Goal: Communication & Community: Answer question/provide support

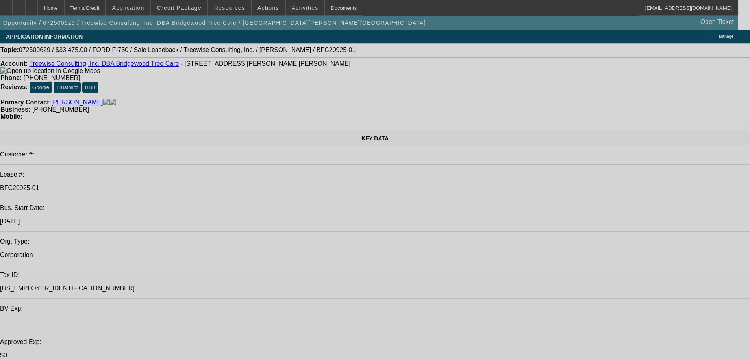
select select "0"
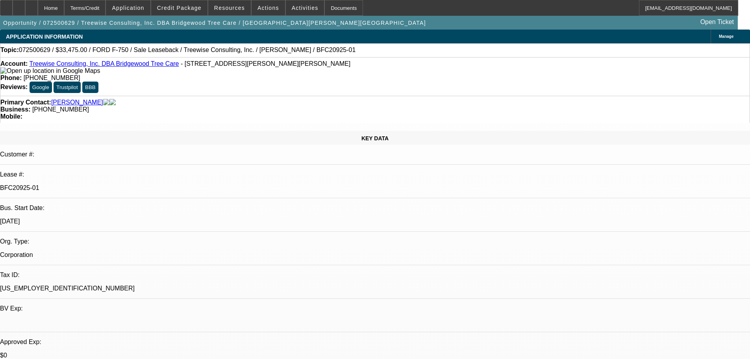
select select "0"
select select "2"
select select "0"
select select "6"
select select "0"
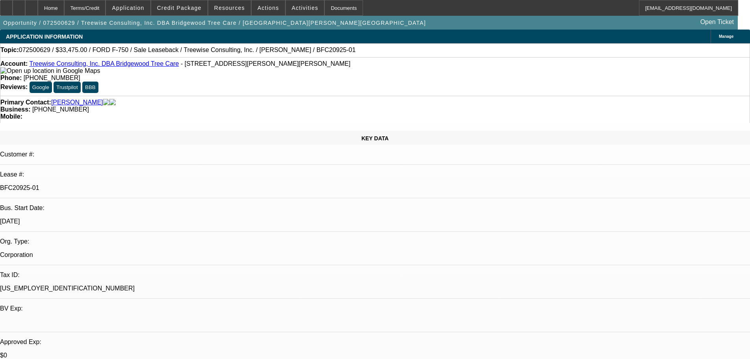
select select "0"
select select "2"
select select "0"
select select "6"
select select "0"
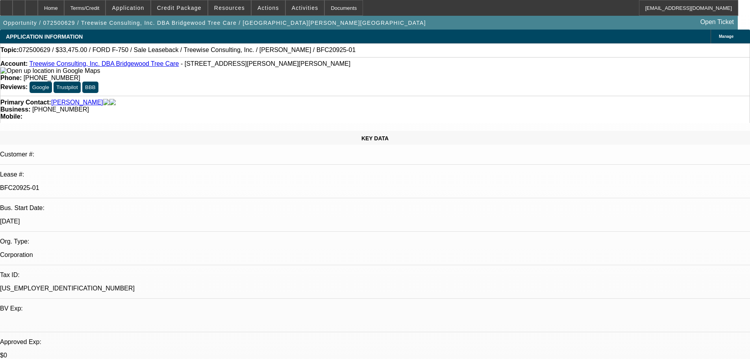
select select "0"
select select "2"
select select "0"
select select "6"
select select "0"
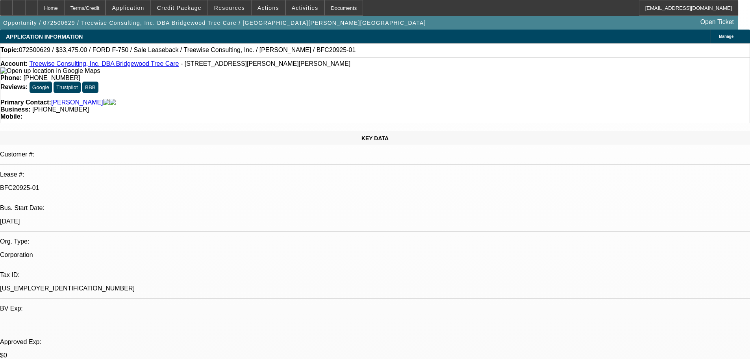
select select "0"
select select "6"
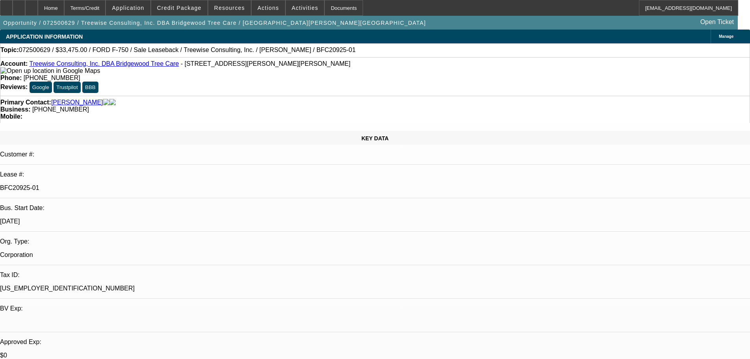
click at [107, 67] on link "Treewise Consulting, Inc. DBA Bridgewood Tree Care" at bounding box center [104, 63] width 150 height 7
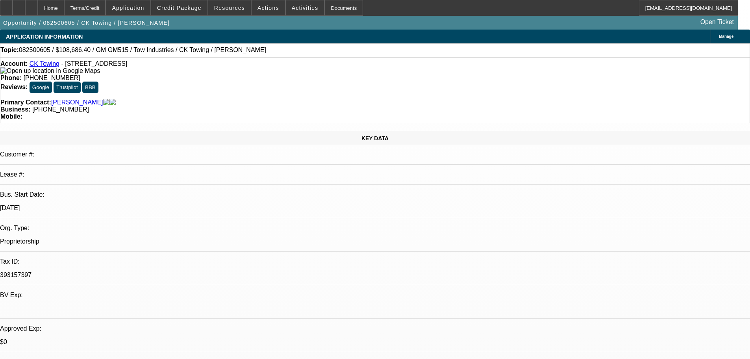
select select "0"
select select "2"
select select "0.1"
select select "4"
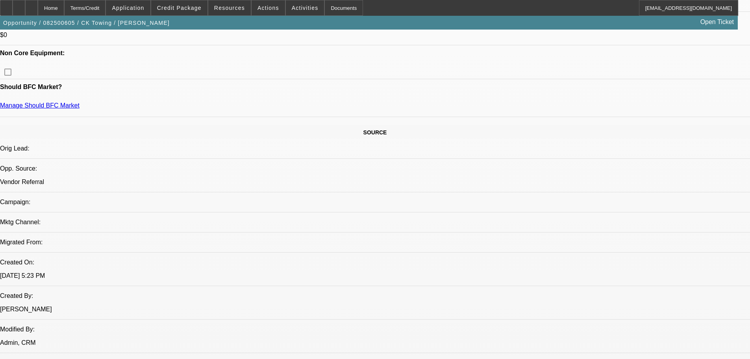
scroll to position [79, 0]
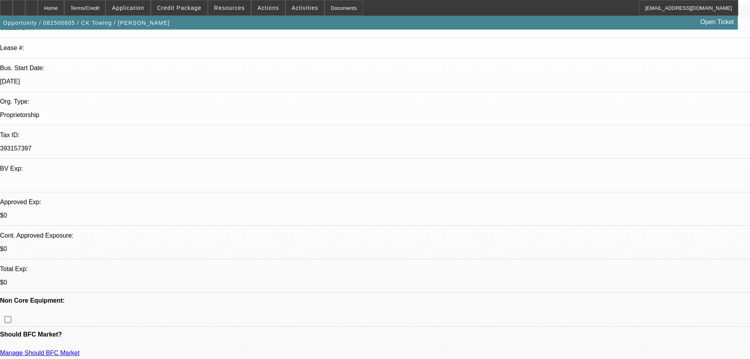
scroll to position [236, 0]
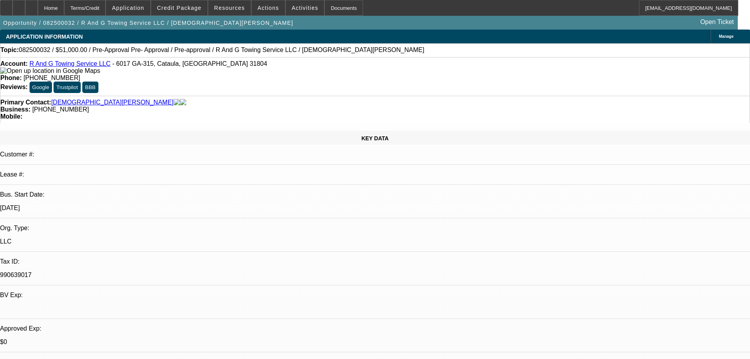
select select "0.15"
select select "2"
select select "0"
select select "6"
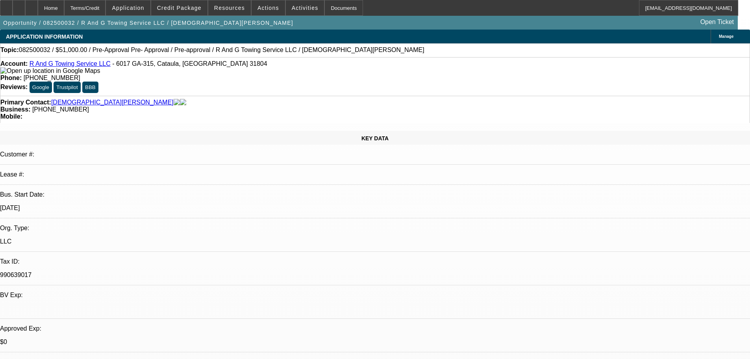
select select "0.15"
select select "2"
select select "0"
select select "6"
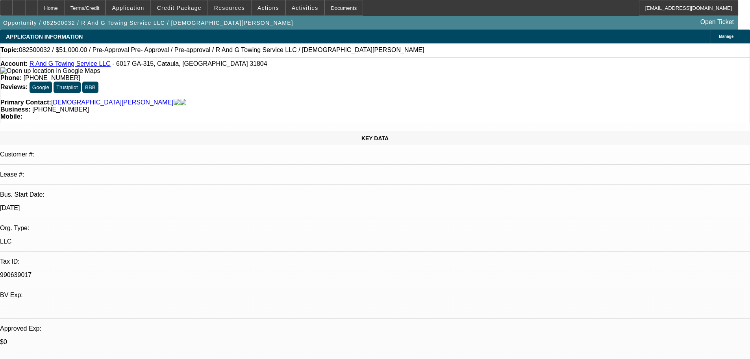
select select "0.1"
select select "2"
select select "0"
select select "6"
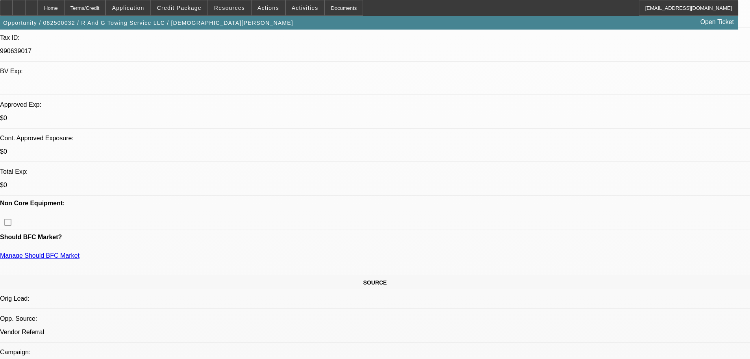
scroll to position [236, 0]
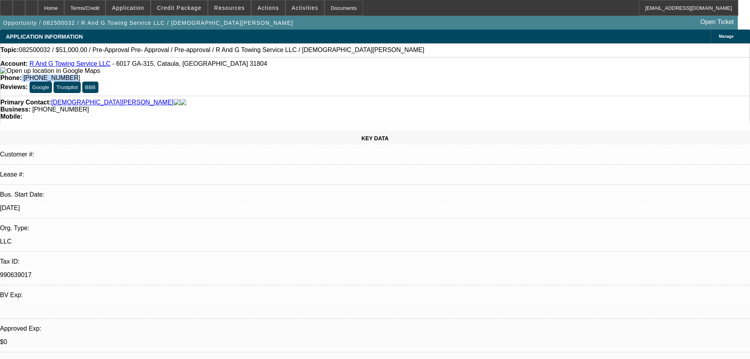
drag, startPoint x: 274, startPoint y: 66, endPoint x: 307, endPoint y: 65, distance: 33.5
click at [307, 74] on div "Phone: (678) 878-5308" at bounding box center [374, 77] width 749 height 7
click at [80, 74] on span "(678) 878-5308" at bounding box center [52, 77] width 57 height 7
click at [310, 74] on div "Phone: (678) 878-5308" at bounding box center [374, 77] width 749 height 7
drag, startPoint x: 310, startPoint y: 67, endPoint x: 275, endPoint y: 70, distance: 35.2
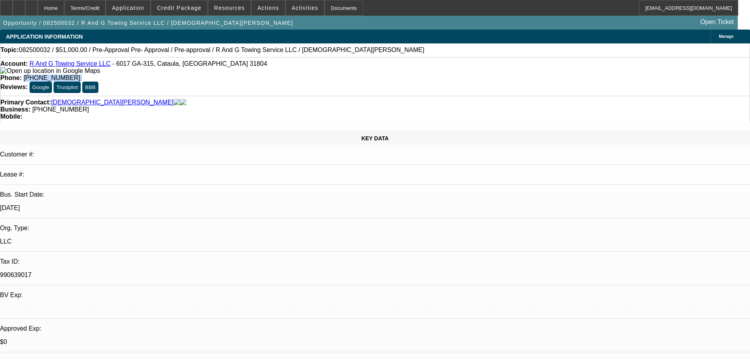
click at [275, 70] on div "Account: R And G Towing Service LLC - 6017 GA-315, Cataula, GA 31804 Phone: (67…" at bounding box center [375, 76] width 750 height 39
copy div "(678) 878-5308"
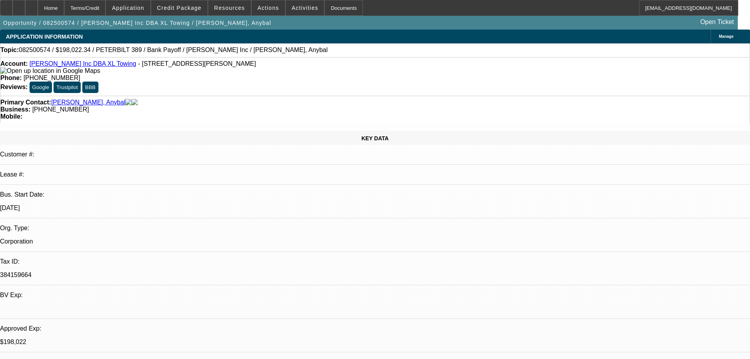
select select "0"
select select "2"
select select "0.15"
select select "4"
select select "0"
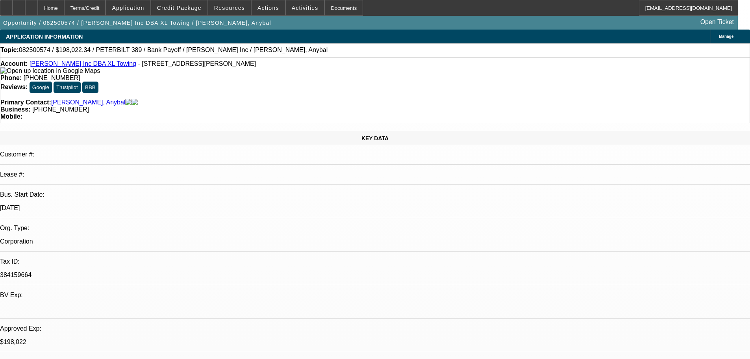
select select "2"
select select "0.15"
select select "4"
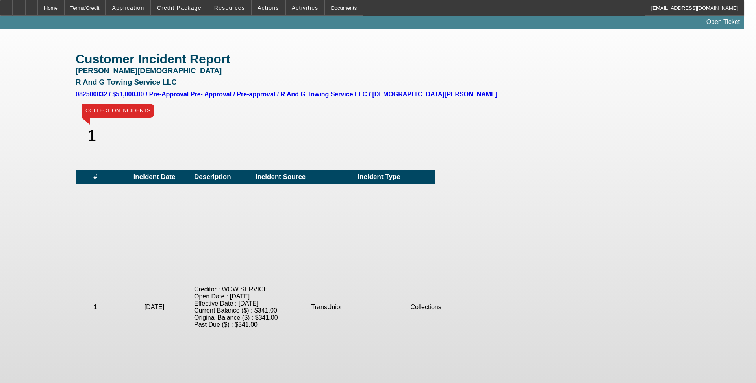
scroll to position [157, 0]
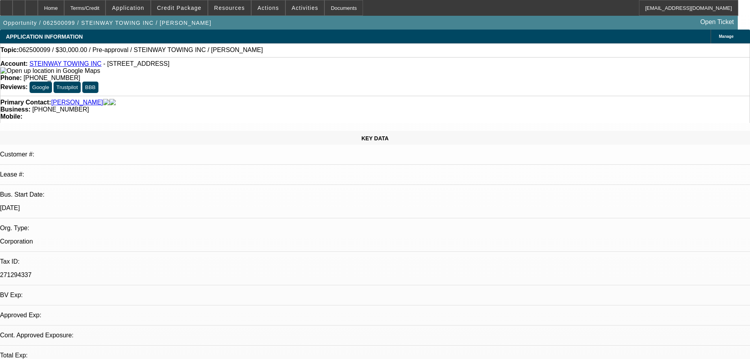
select select "0"
select select "2"
select select "0.1"
select select "4"
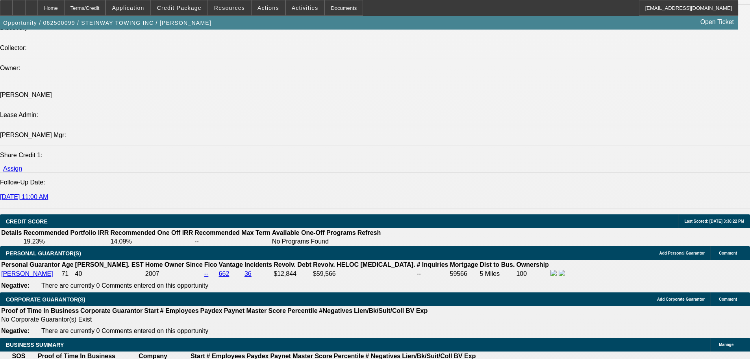
scroll to position [866, 0]
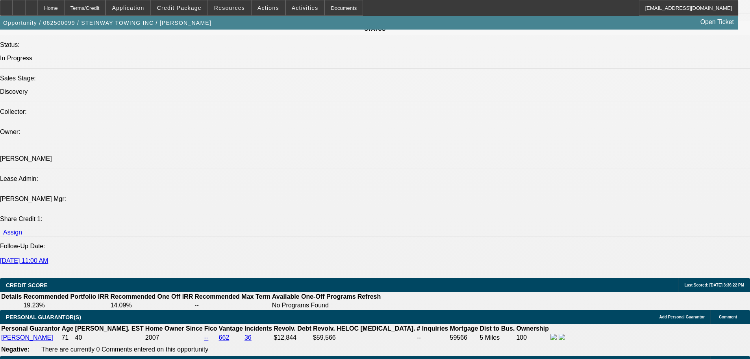
click at [187, 7] on span "Credit Package" at bounding box center [179, 8] width 44 height 6
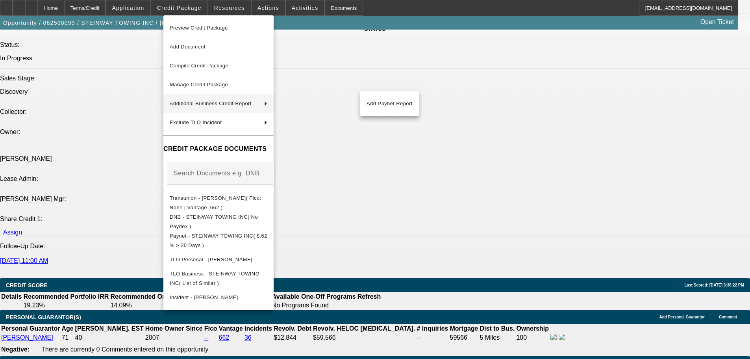
click at [421, 155] on div at bounding box center [375, 179] width 750 height 359
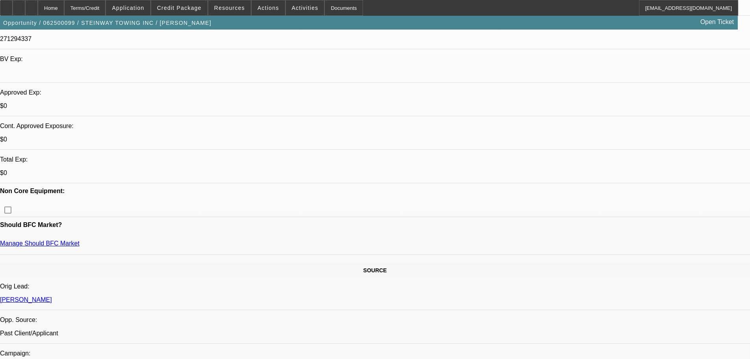
scroll to position [236, 0]
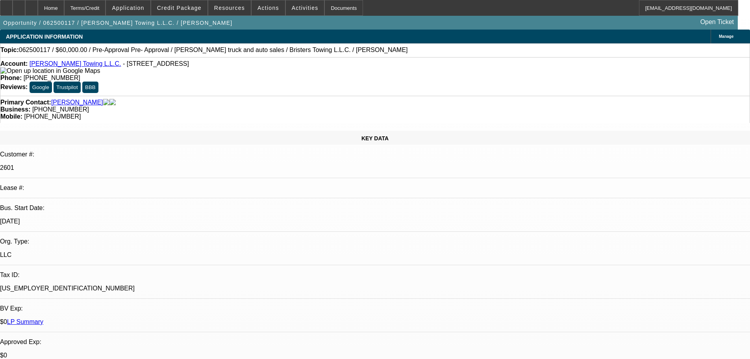
select select "0"
select select "2"
select select "0.1"
select select "4"
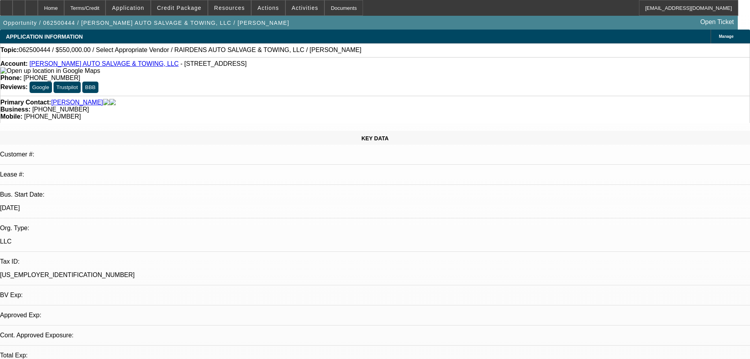
select select "0"
select select "2"
select select "0.1"
select select "4"
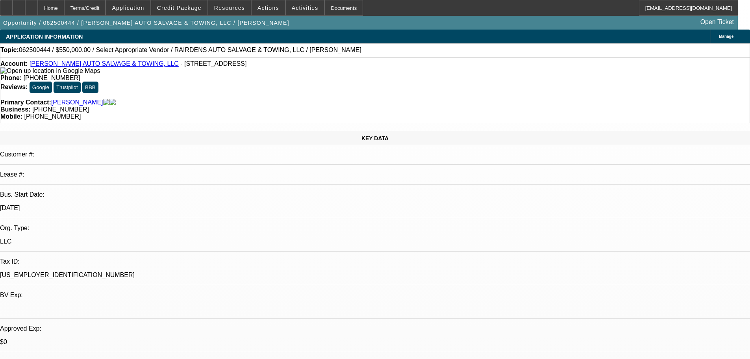
drag, startPoint x: 591, startPoint y: 113, endPoint x: 559, endPoint y: 115, distance: 31.6
copy b "(319) 795-5244"
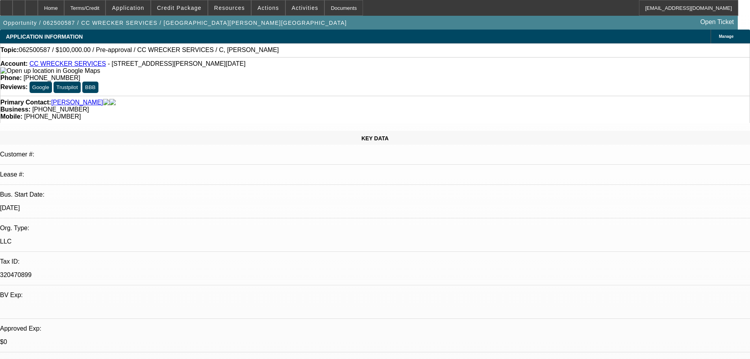
select select "0"
select select "2"
select select "0.1"
select select "4"
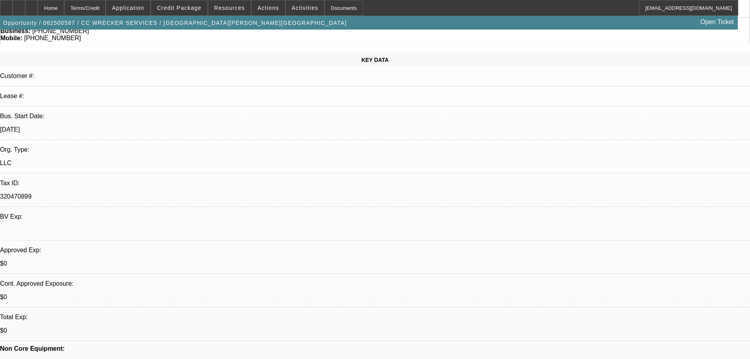
scroll to position [79, 0]
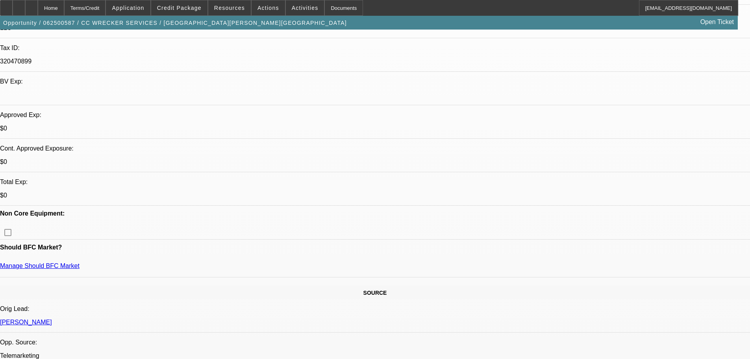
scroll to position [236, 0]
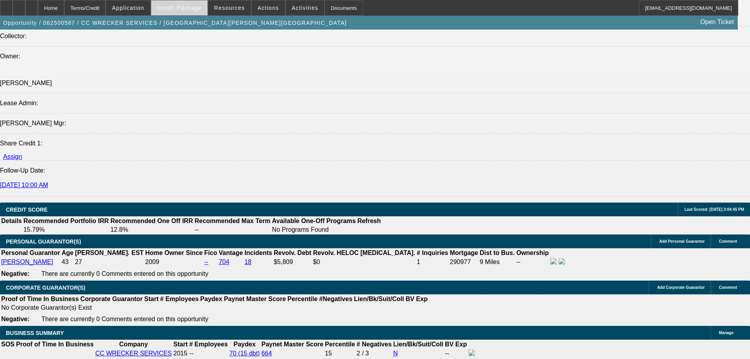
scroll to position [866, 0]
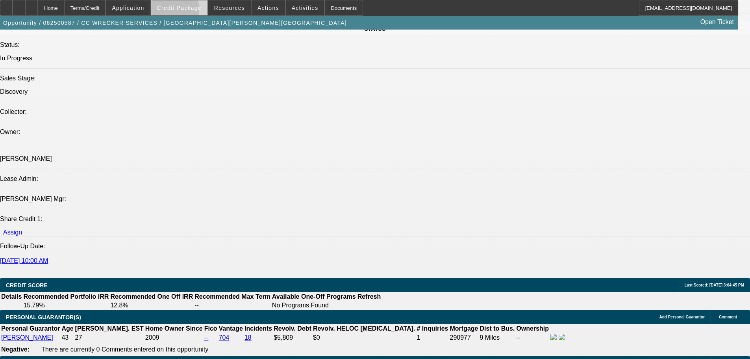
click at [178, 11] on span at bounding box center [179, 7] width 56 height 19
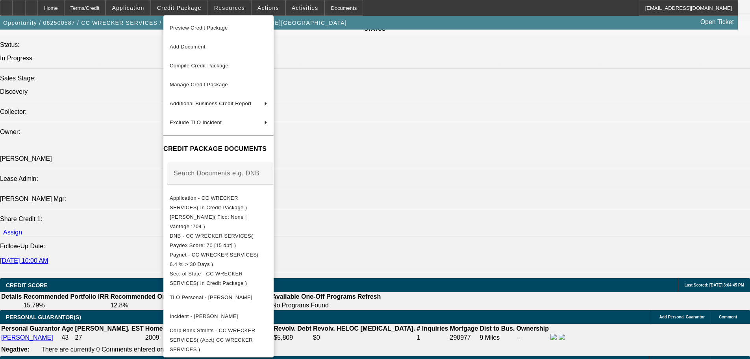
click at [464, 189] on div at bounding box center [375, 179] width 750 height 359
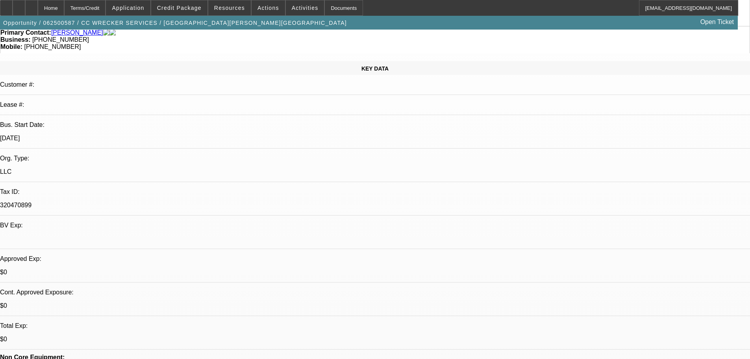
scroll to position [0, 0]
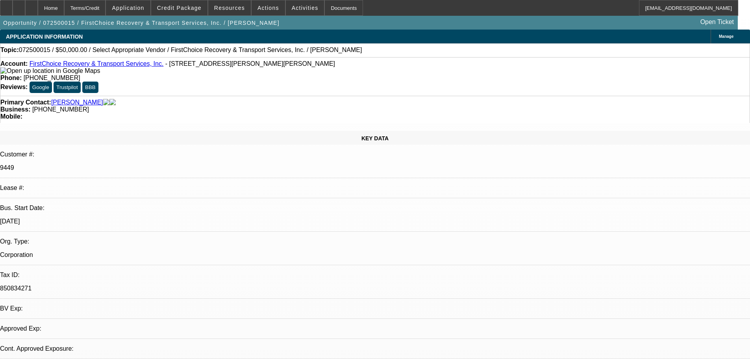
select select "0"
select select "2"
select select "0.1"
select select "4"
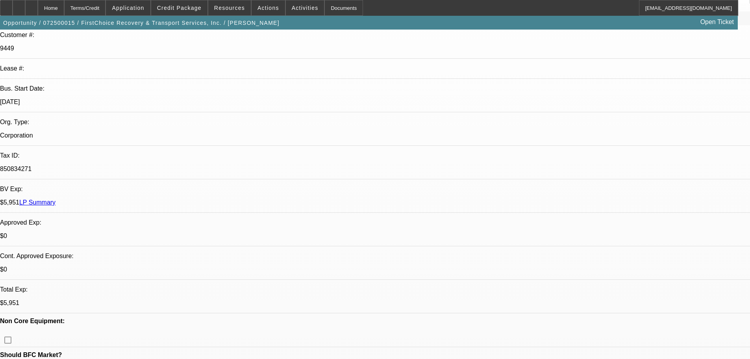
scroll to position [157, 0]
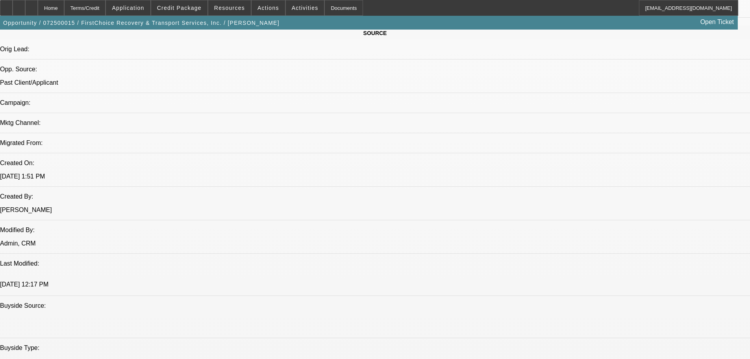
scroll to position [551, 0]
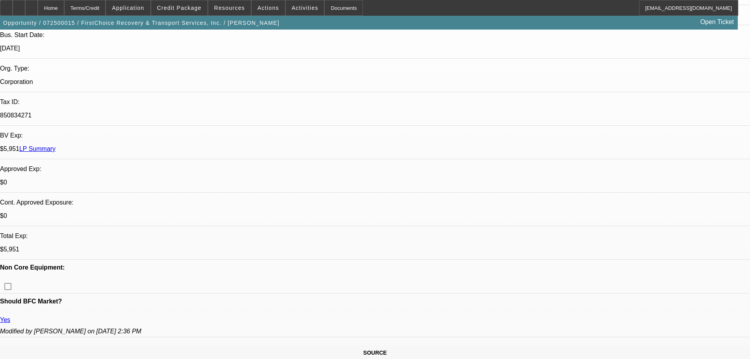
scroll to position [236, 0]
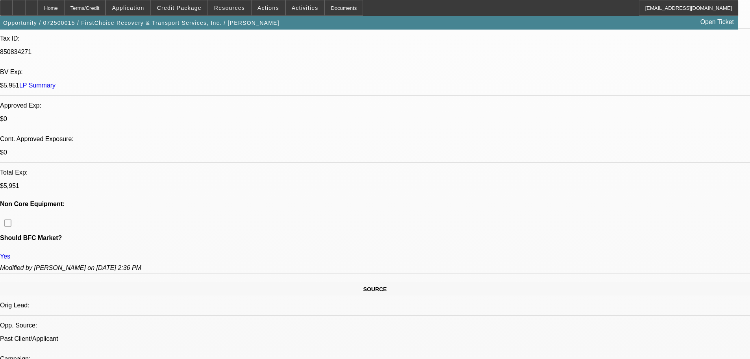
click at [292, 9] on span "Activities" at bounding box center [305, 8] width 27 height 6
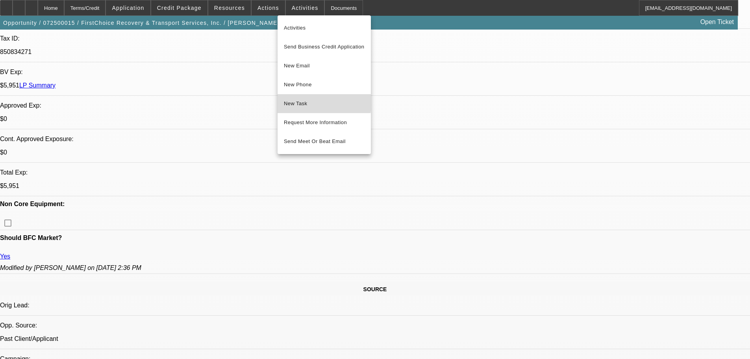
click at [306, 101] on span "New Task" at bounding box center [324, 103] width 81 height 9
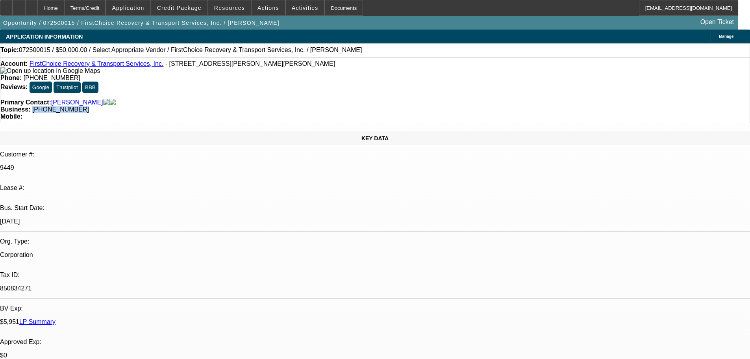
drag, startPoint x: 318, startPoint y: 94, endPoint x: 281, endPoint y: 99, distance: 36.9
click at [281, 99] on div "Primary Contact: Williams, Kevin Business: (206) 502-9062 Mobile:" at bounding box center [375, 109] width 750 height 27
copy span "(206) 502-9062"
click at [201, 67] on span "- 18712 Bothell Everett Hwy, Bothell, WA 98012" at bounding box center [250, 63] width 170 height 7
click at [189, 11] on span at bounding box center [179, 7] width 56 height 19
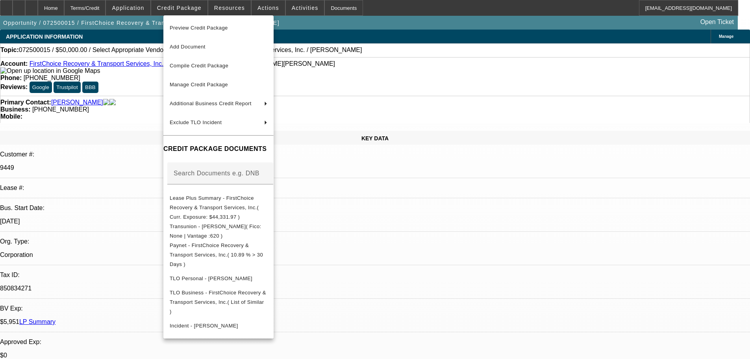
click at [115, 90] on div at bounding box center [375, 179] width 750 height 359
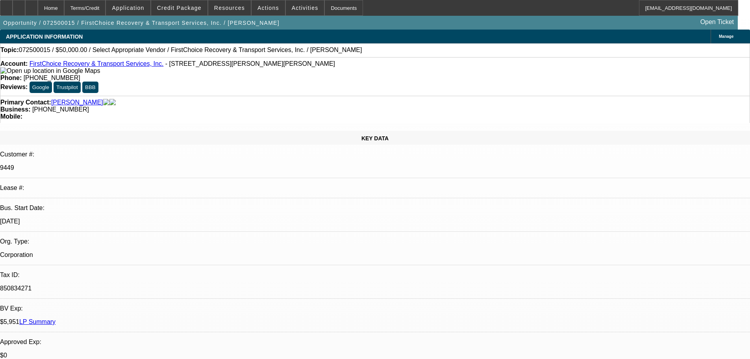
click at [60, 65] on link "FirstChoice Recovery & Transport Services, Inc." at bounding box center [97, 63] width 134 height 7
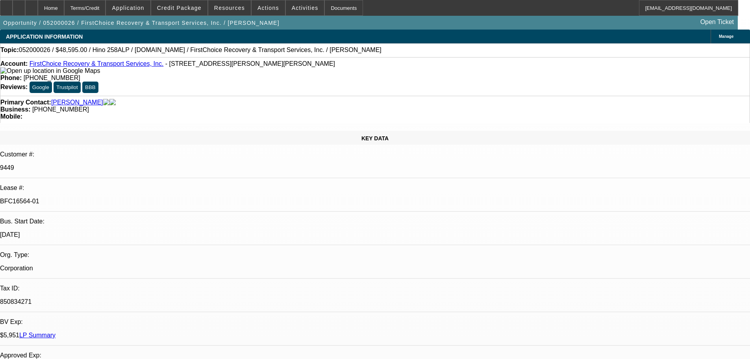
select select "0"
select select "2"
select select "0.1"
select select "4"
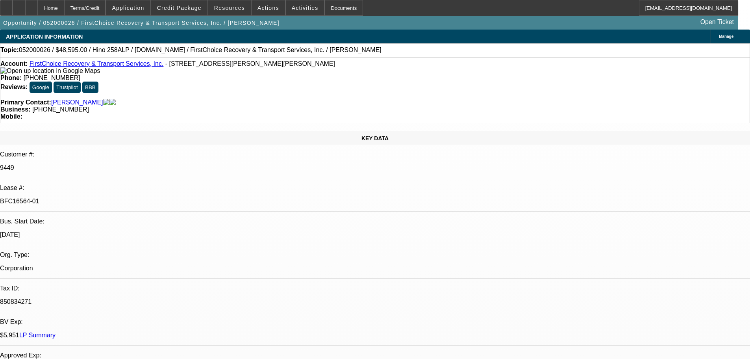
select select "0"
select select "2"
select select "0"
select select "6"
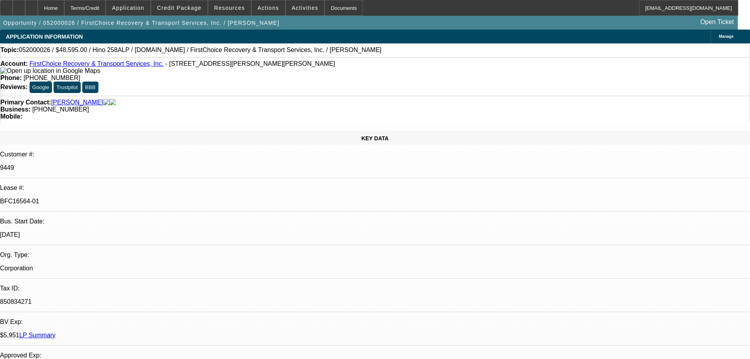
select select "0"
select select "2"
select select "0.1"
select select "4"
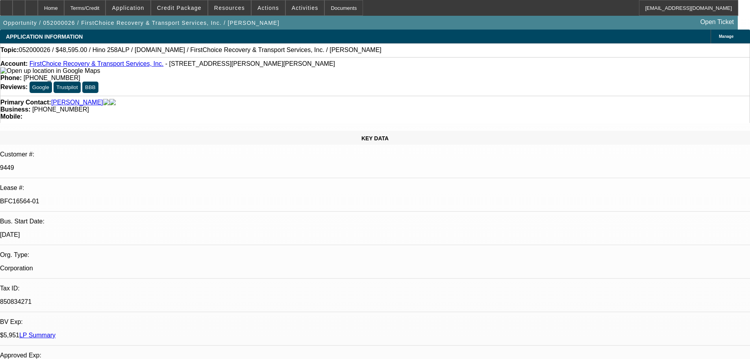
select select "0"
select select "2"
select select "0.1"
select select "4"
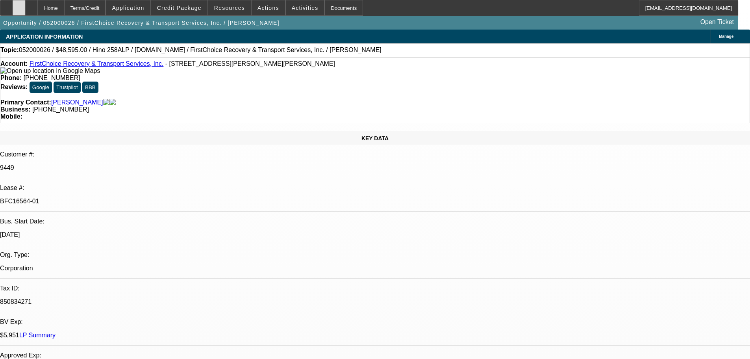
click at [25, 12] on div at bounding box center [19, 8] width 13 height 16
click at [18, 17] on span "button" at bounding box center [141, 22] width 283 height 19
click at [13, 4] on div at bounding box center [6, 8] width 13 height 16
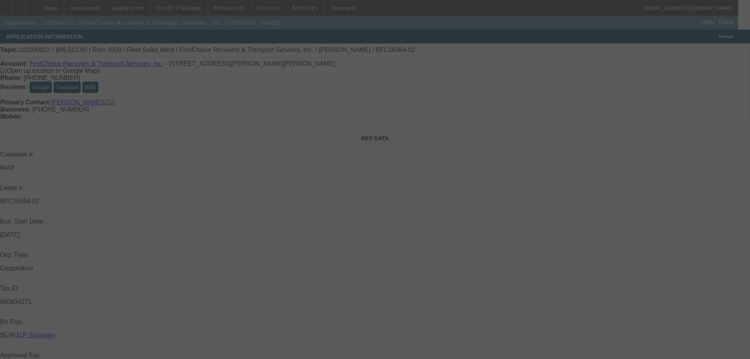
select select "0"
select select "2"
select select "0.1"
select select "4"
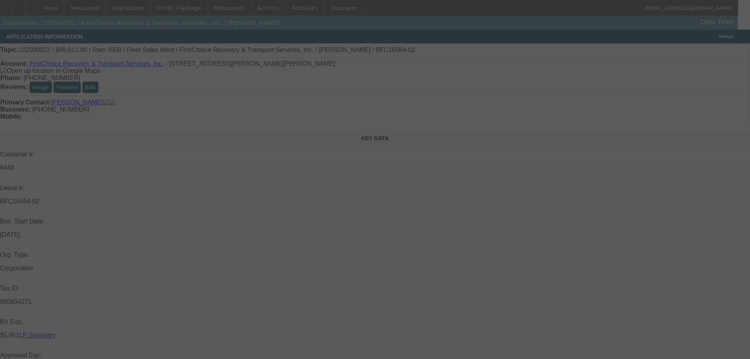
select select "0"
select select "2"
select select "0.1"
select select "4"
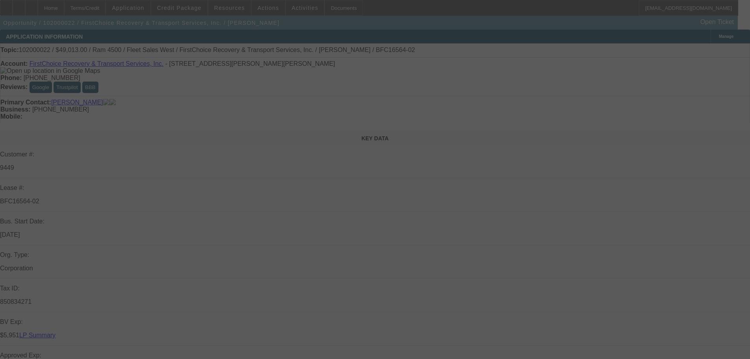
select select "0"
select select "2"
select select "0.1"
select select "4"
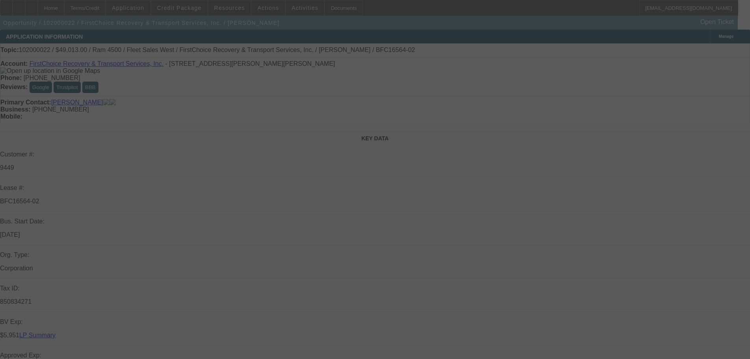
select select "0"
select select "2"
select select "0.1"
select select "4"
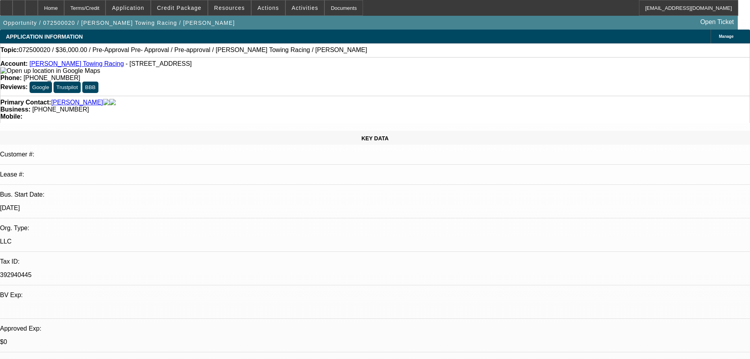
select select "0.1"
select select "2"
select select "0"
select select "6"
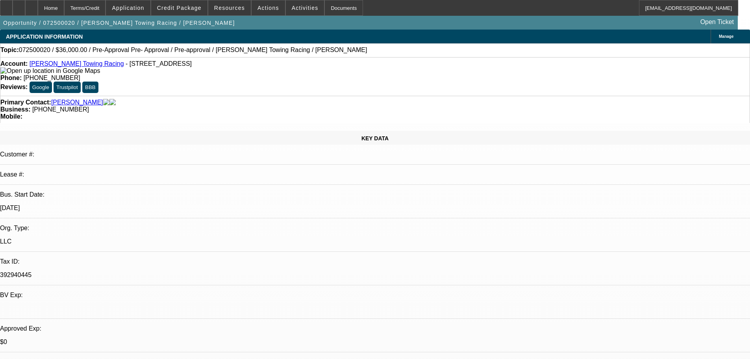
select select "0.1"
select select "2"
select select "0"
select select "6"
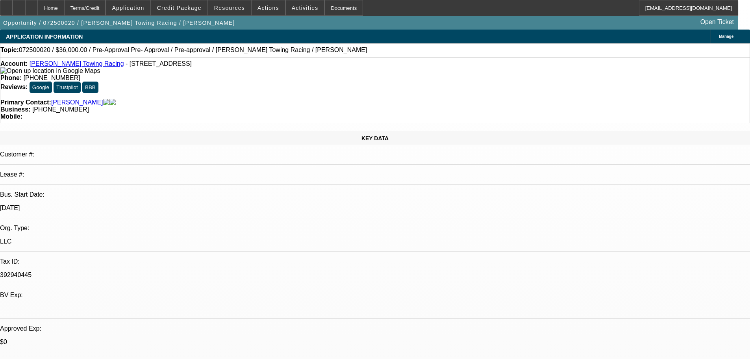
select select "0.1"
select select "2"
select select "0"
select select "6"
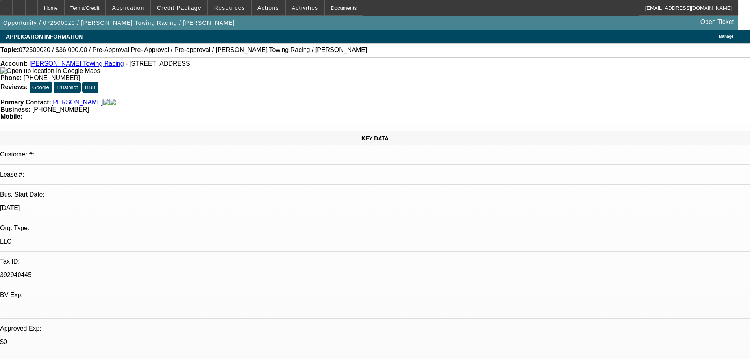
select select "0.1"
select select "2"
select select "0"
select select "6"
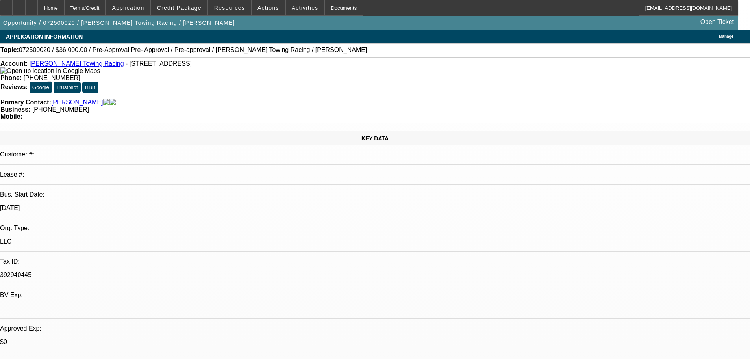
scroll to position [157, 0]
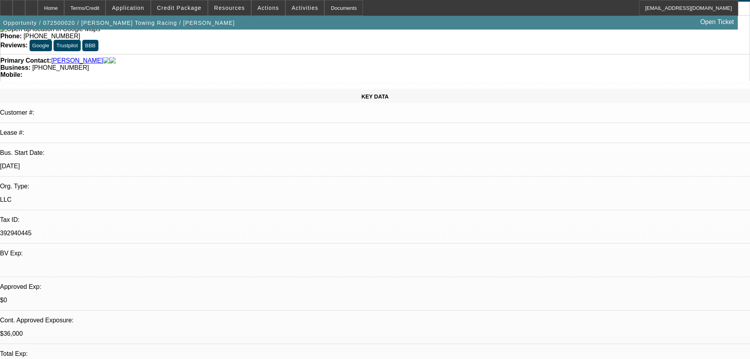
scroll to position [0, 0]
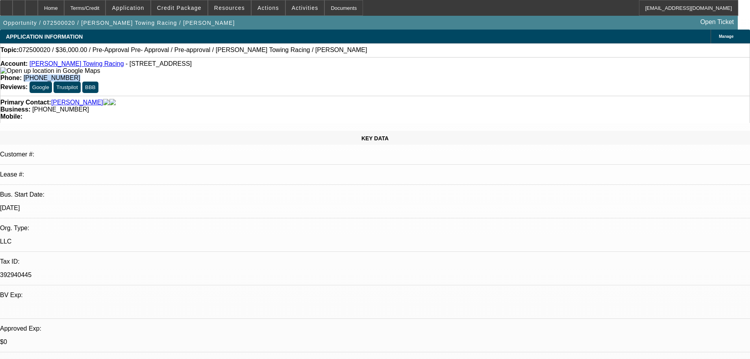
drag, startPoint x: 275, startPoint y: 65, endPoint x: 309, endPoint y: 64, distance: 34.3
click at [80, 74] on span "(956) 960-4756" at bounding box center [52, 77] width 57 height 7
copy span "(956) 960-4756"
click at [233, 96] on div "Primary Contact: Olguin, Samuel Business: (956) 960-4756 Mobile:" at bounding box center [375, 109] width 750 height 27
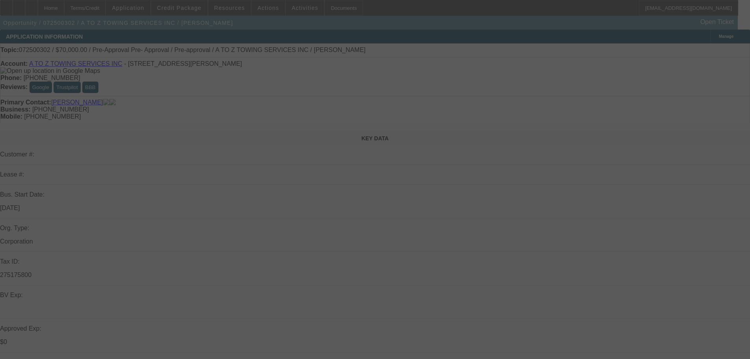
select select "0"
select select "2"
select select "0"
select select "6"
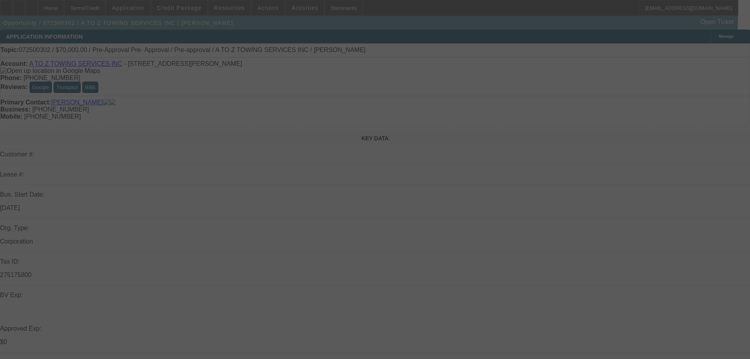
select select "0"
select select "2"
select select "0"
select select "6"
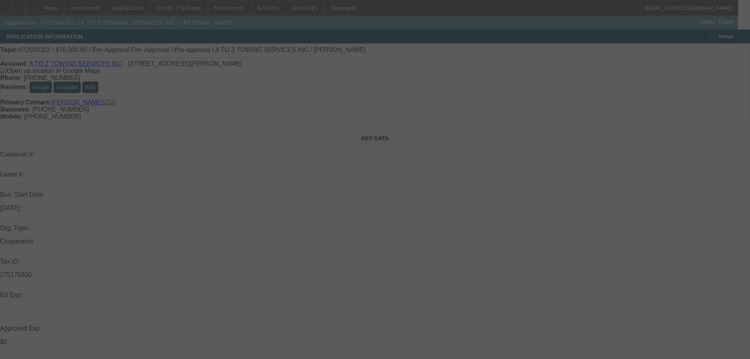
select select "0.1"
select select "2"
select select "0"
select select "6"
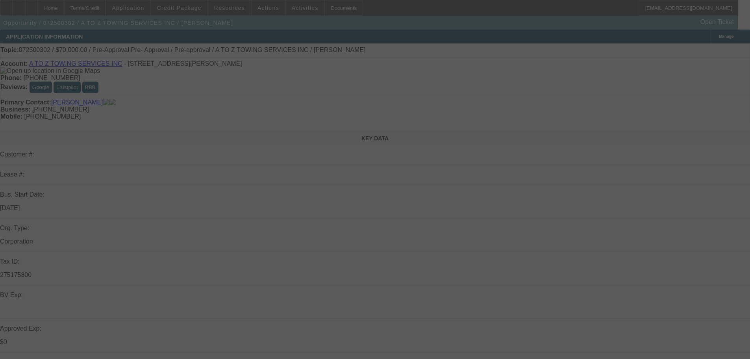
select select "0"
select select "2"
select select "0"
select select "6"
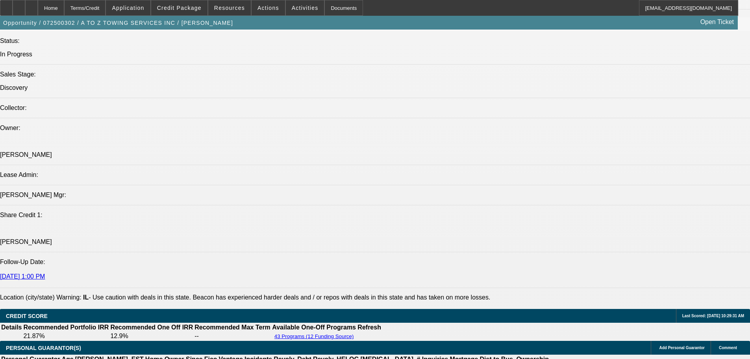
scroll to position [866, 0]
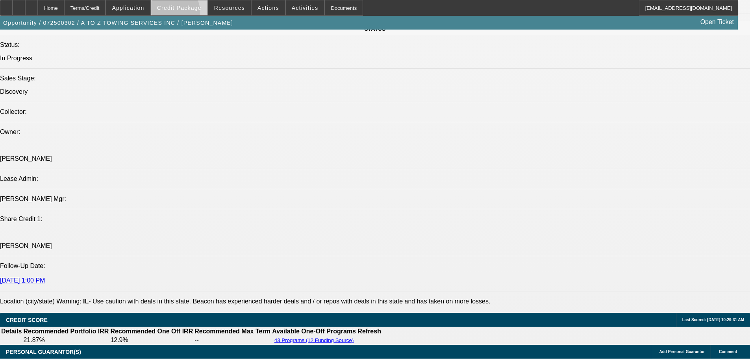
click at [181, 14] on span at bounding box center [179, 7] width 56 height 19
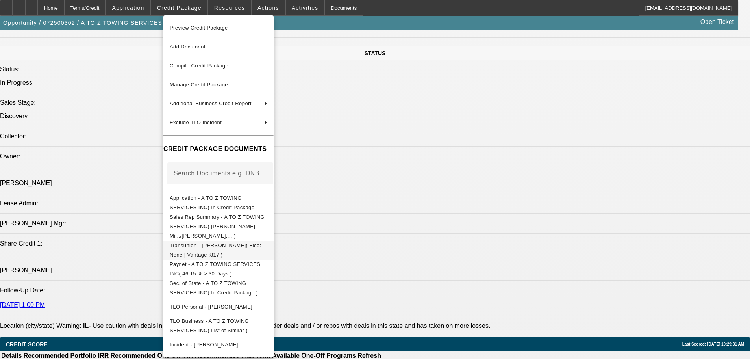
scroll to position [787, 0]
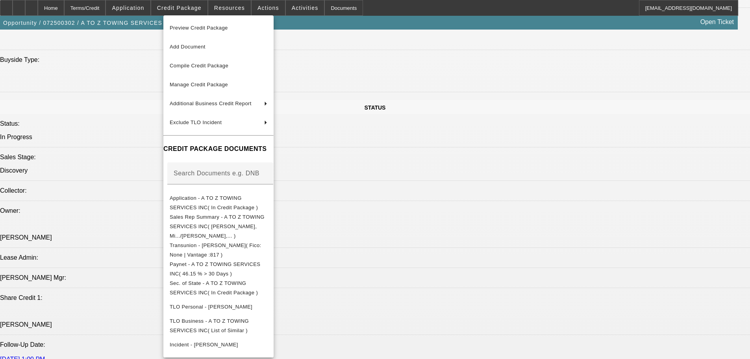
click at [145, 162] on div at bounding box center [375, 179] width 750 height 359
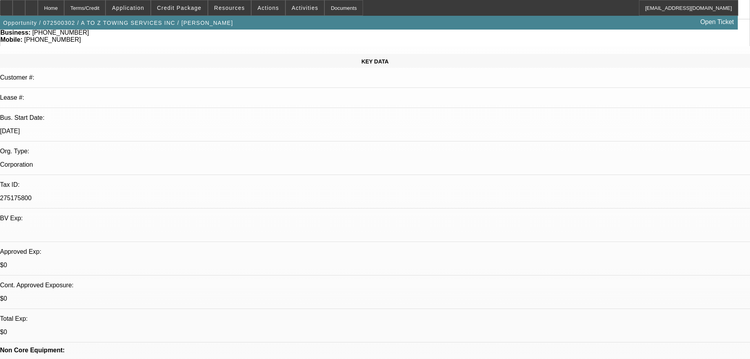
scroll to position [79, 0]
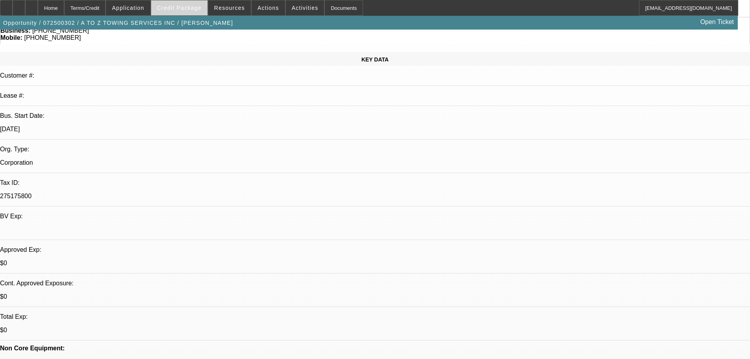
click at [167, 2] on span at bounding box center [179, 7] width 56 height 19
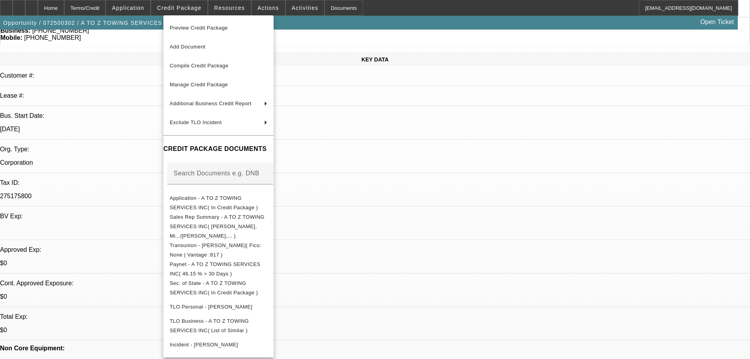
scroll to position [0, 0]
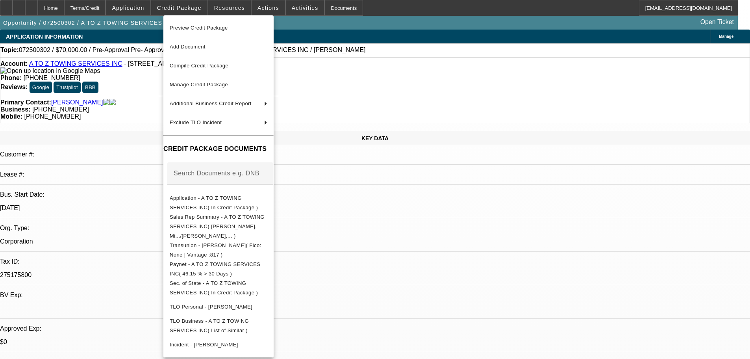
click at [113, 172] on div at bounding box center [375, 179] width 750 height 359
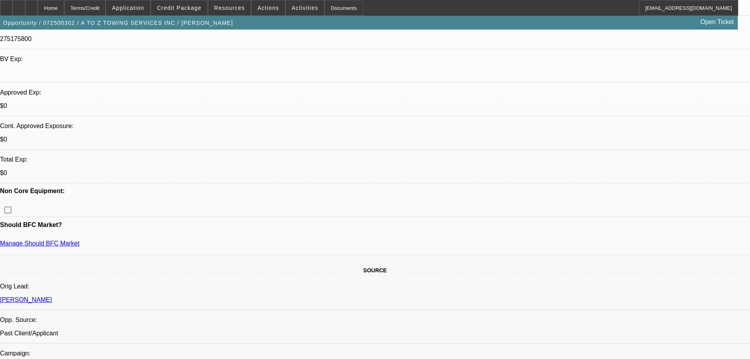
scroll to position [236, 0]
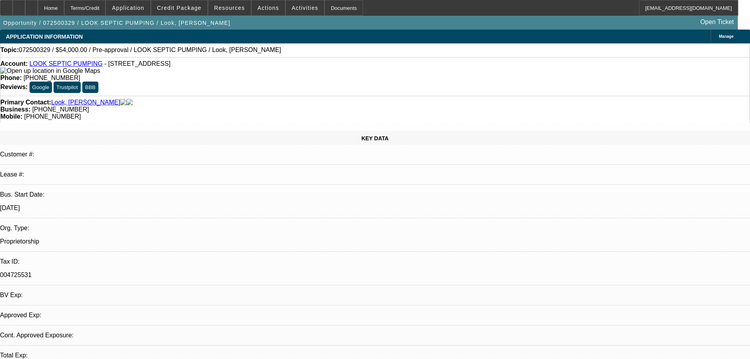
select select "0.1"
select select "2"
select select "0.1"
select select "4"
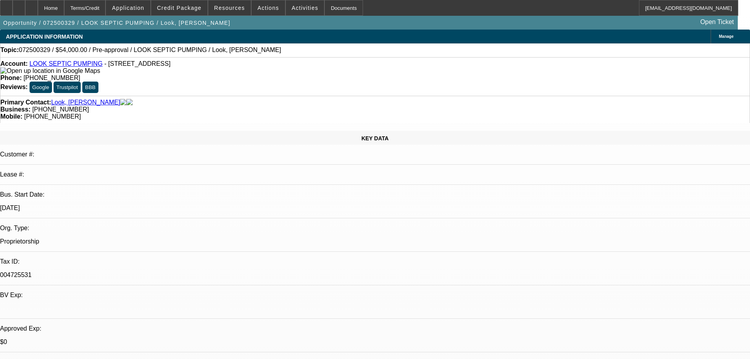
drag, startPoint x: 621, startPoint y: 176, endPoint x: 596, endPoint y: 161, distance: 28.8
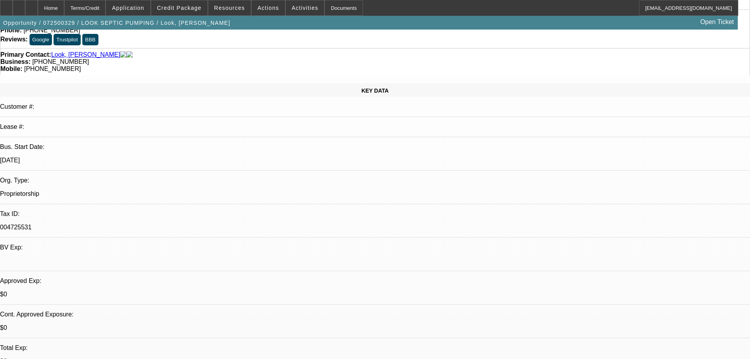
scroll to position [0, 0]
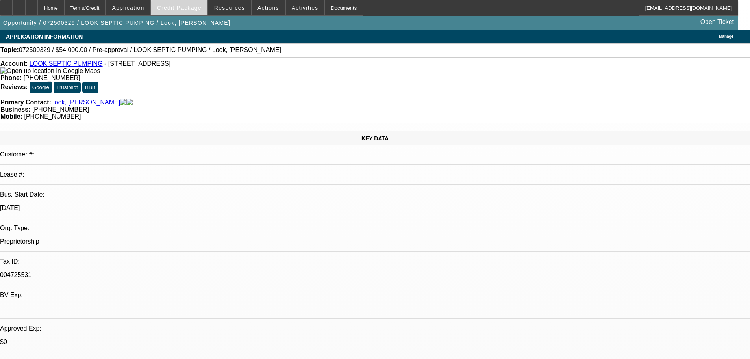
click at [191, 5] on span "Credit Package" at bounding box center [179, 8] width 44 height 6
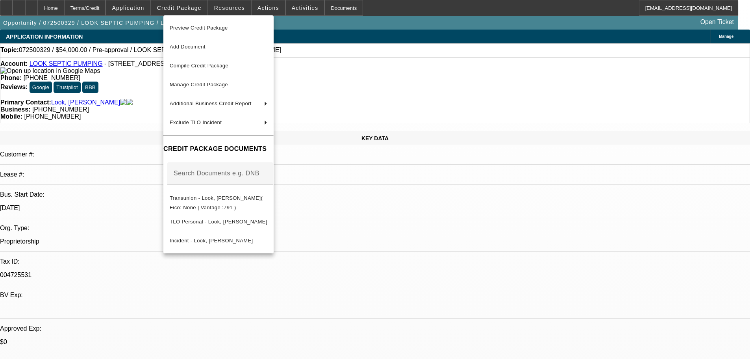
click at [148, 100] on div at bounding box center [375, 179] width 750 height 359
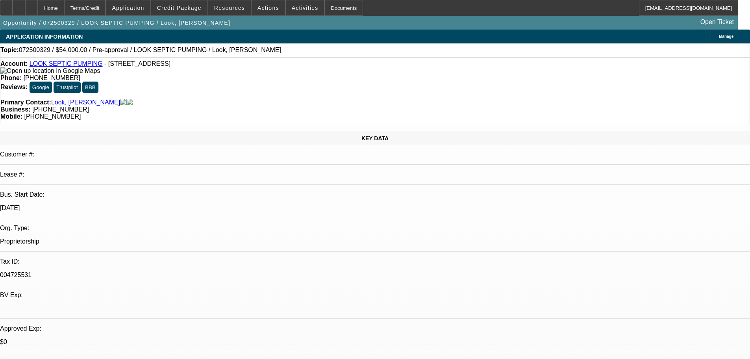
click at [194, 66] on div "Account: LOOK SEPTIC PUMPING - 1331 US Rte 1, Jonesboro, ME 04648" at bounding box center [374, 67] width 749 height 14
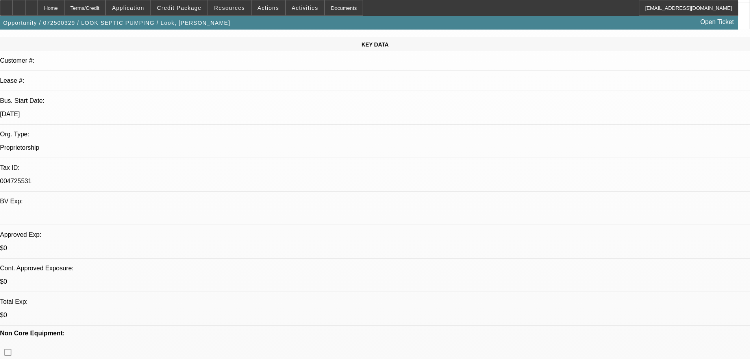
scroll to position [157, 0]
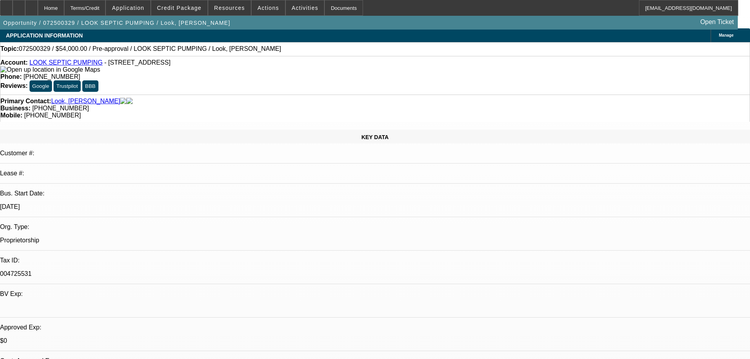
scroll to position [0, 0]
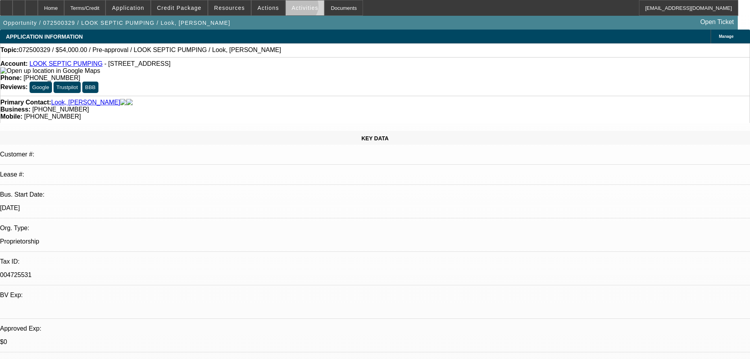
click at [292, 8] on span "Activities" at bounding box center [305, 8] width 27 height 6
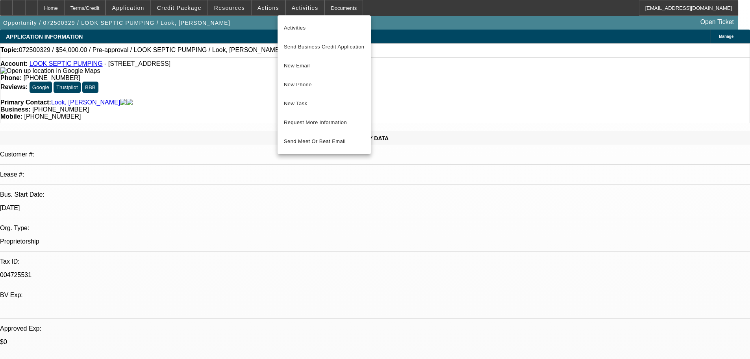
click at [266, 11] on div at bounding box center [375, 179] width 750 height 359
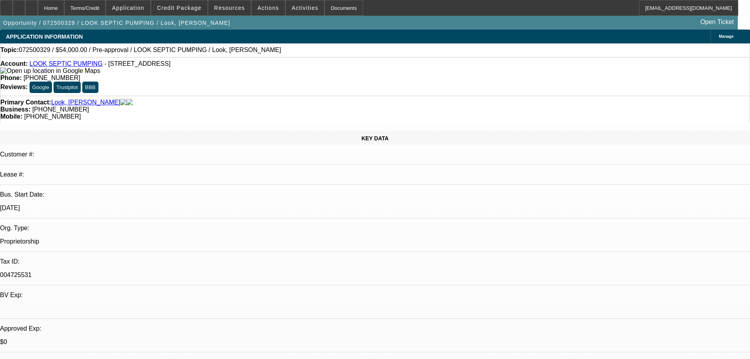
click at [266, 11] on span at bounding box center [268, 7] width 33 height 19
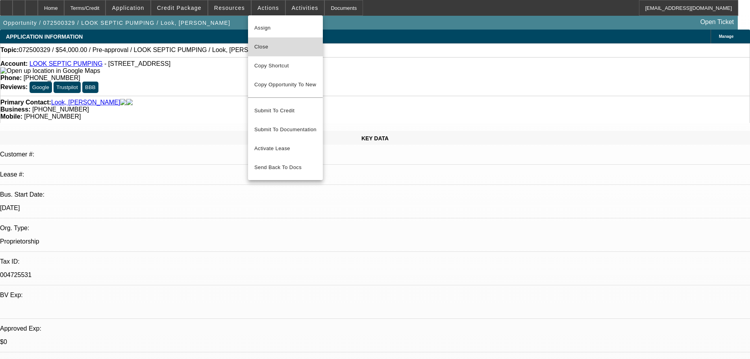
click at [264, 45] on span "Close" at bounding box center [285, 46] width 62 height 9
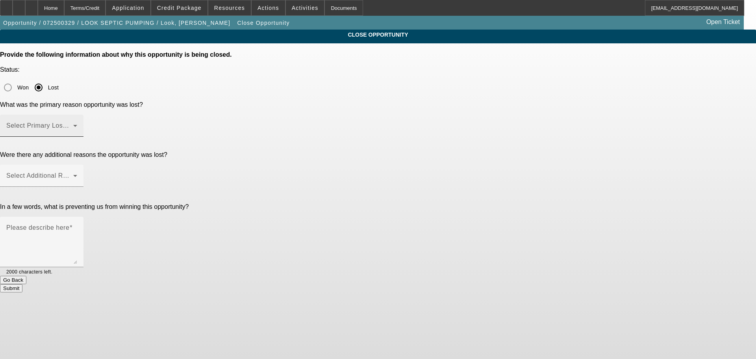
click at [89, 122] on mat-label "Select Primary Lost Reason" at bounding box center [47, 125] width 83 height 7
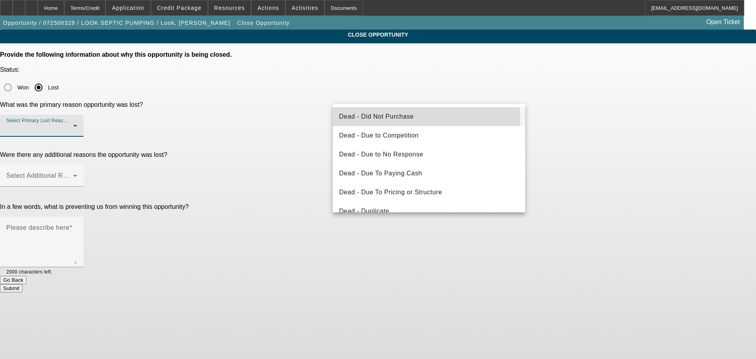
click at [416, 118] on mat-option "Dead - Did Not Purchase" at bounding box center [429, 116] width 192 height 19
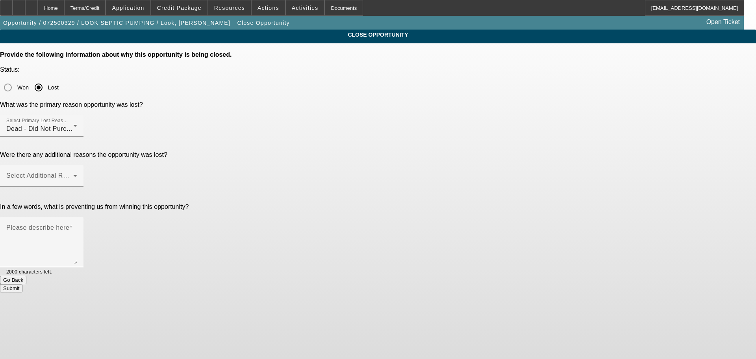
click at [77, 165] on div "Select Additional Reasons" at bounding box center [41, 176] width 71 height 22
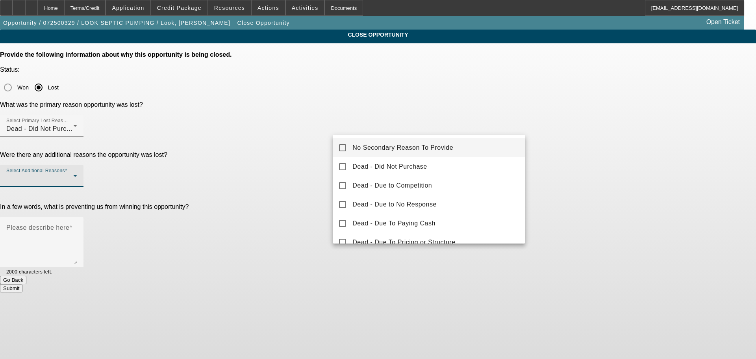
click at [417, 147] on span "No Secondary Reason To Provide" at bounding box center [402, 147] width 101 height 9
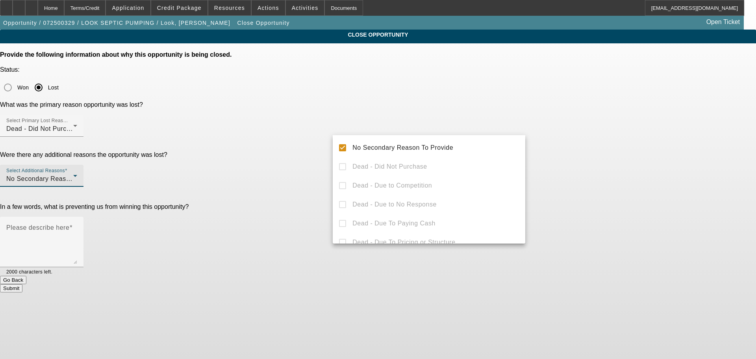
click at [624, 149] on div at bounding box center [378, 179] width 756 height 359
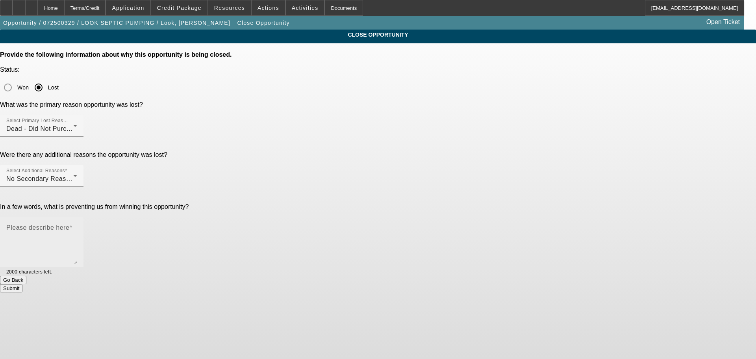
click at [77, 216] on div "Please describe here" at bounding box center [41, 241] width 71 height 50
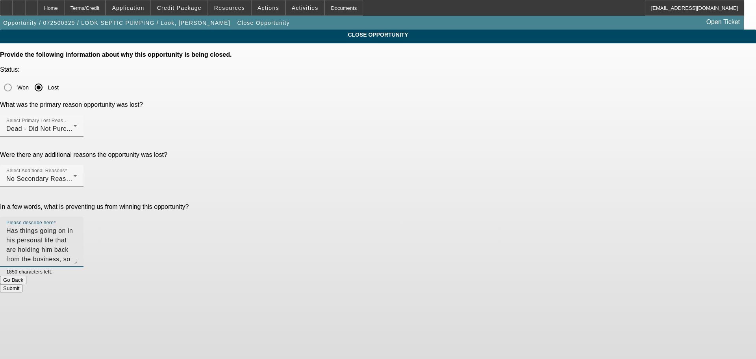
type textarea "Has things going on in his personal life that are holding him back from the bus…"
click at [22, 284] on button "Submit" at bounding box center [11, 288] width 22 height 8
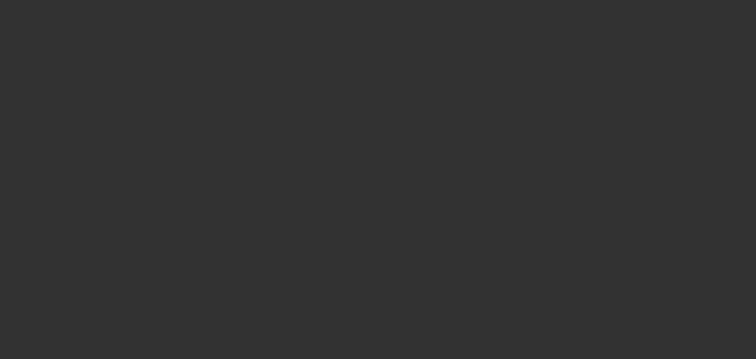
select select "0"
select select "2"
select select "0.1"
select select "4"
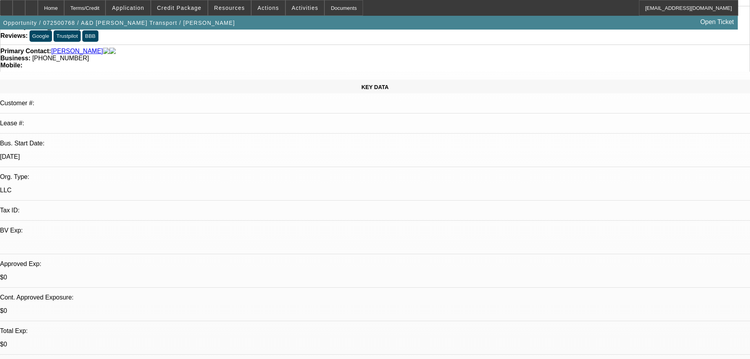
scroll to position [0, 0]
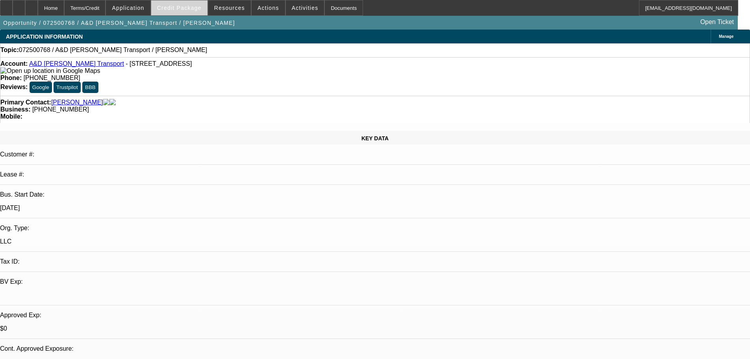
click at [204, 3] on span at bounding box center [179, 7] width 56 height 19
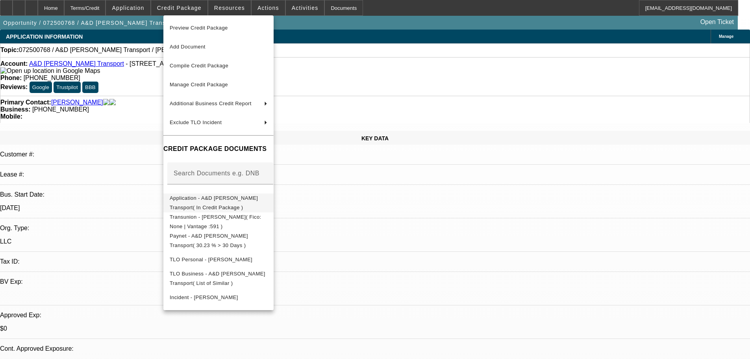
click at [267, 202] on span "Application - A&D [PERSON_NAME] Transport( In Credit Package )" at bounding box center [219, 202] width 98 height 19
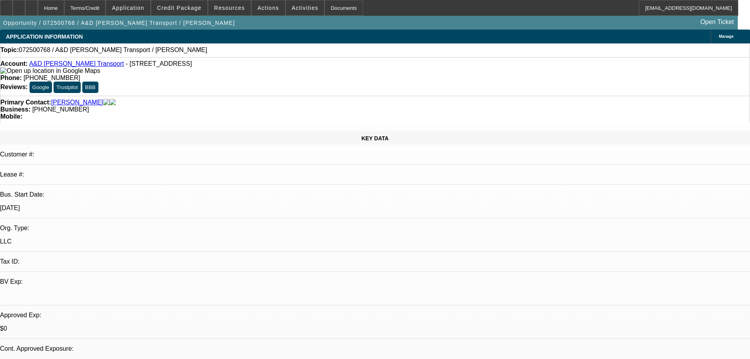
select select "0"
select select "2"
select select "0.1"
select select "1"
select select "2"
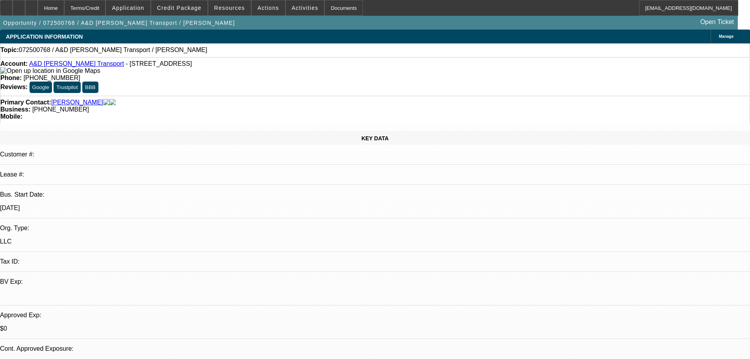
select select "4"
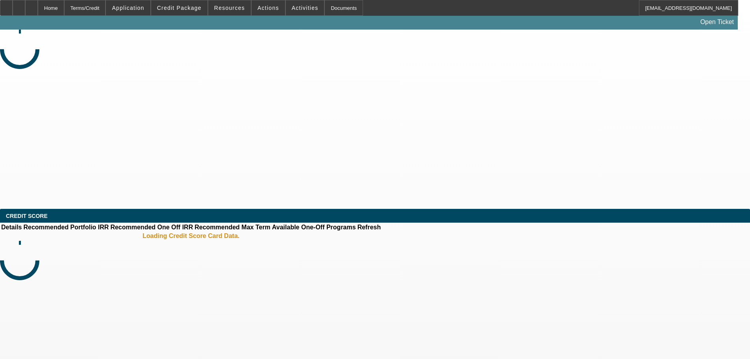
select select "0"
select select "2"
select select "0.1"
select select "4"
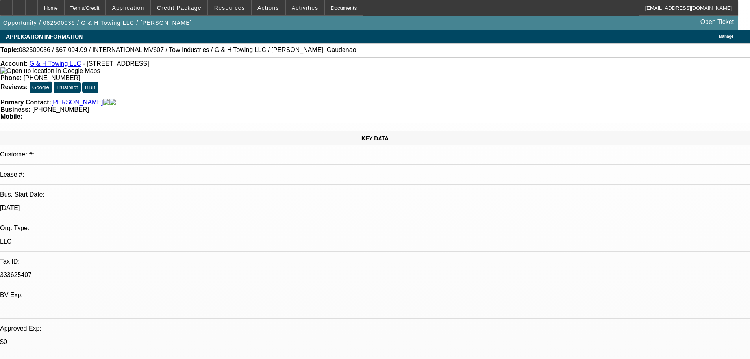
click at [191, 13] on span at bounding box center [179, 7] width 56 height 19
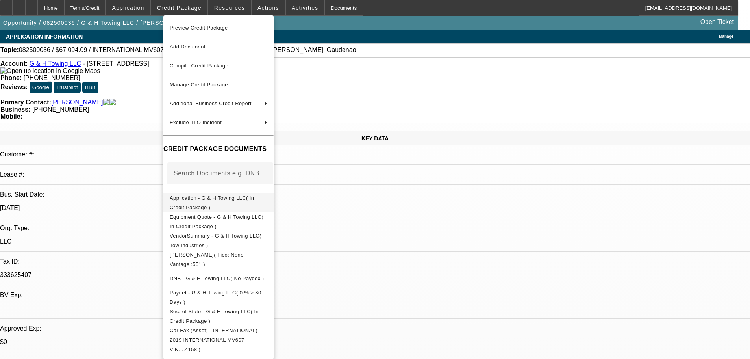
scroll to position [43, 0]
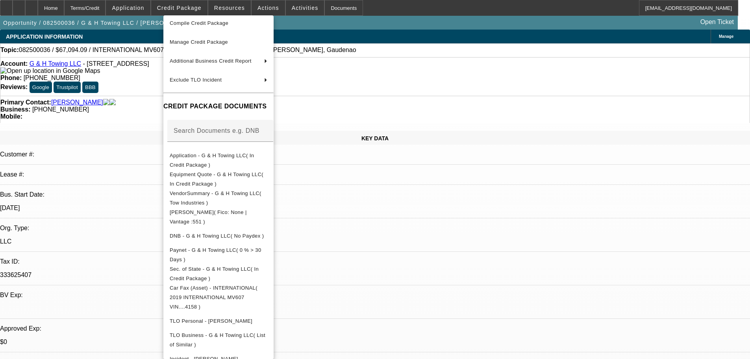
click at [273, 146] on div at bounding box center [220, 146] width 106 height 9
click at [254, 156] on span "Application - G & H Towing LLC( In Credit Package )" at bounding box center [212, 159] width 84 height 15
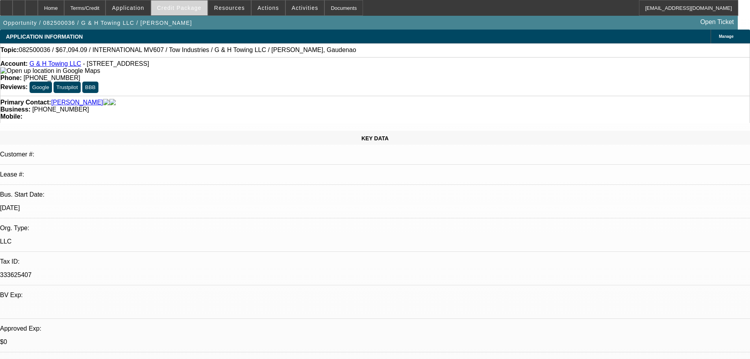
click at [174, 13] on span at bounding box center [179, 7] width 56 height 19
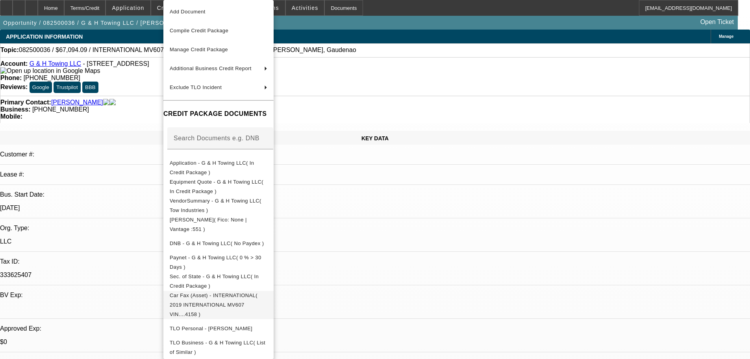
scroll to position [27, 0]
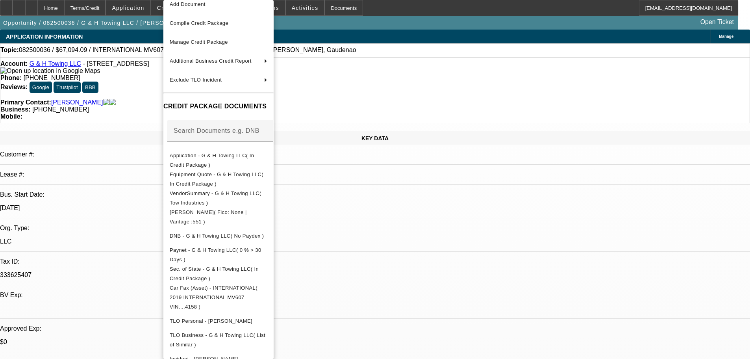
click at [455, 244] on div at bounding box center [375, 179] width 750 height 359
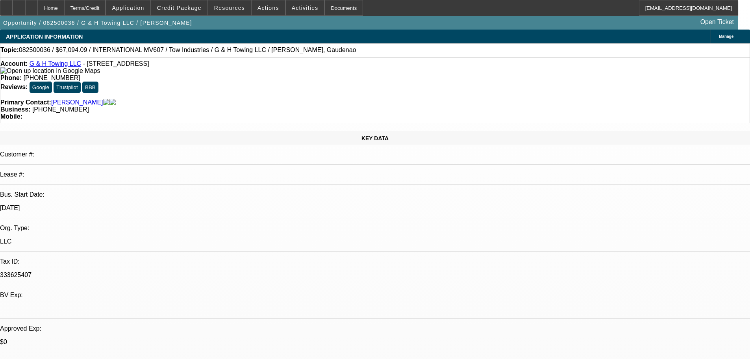
scroll to position [79, 0]
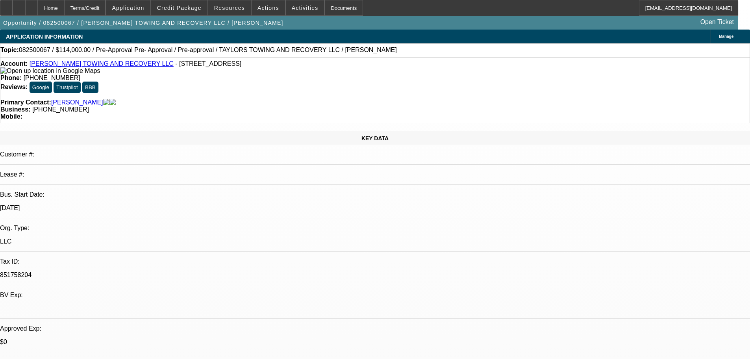
select select "0"
select select "6"
select select "0"
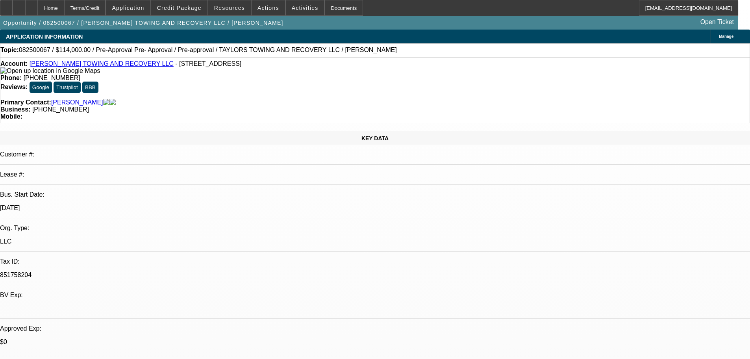
select select "6"
select select "0.1"
select select "2"
select select "0"
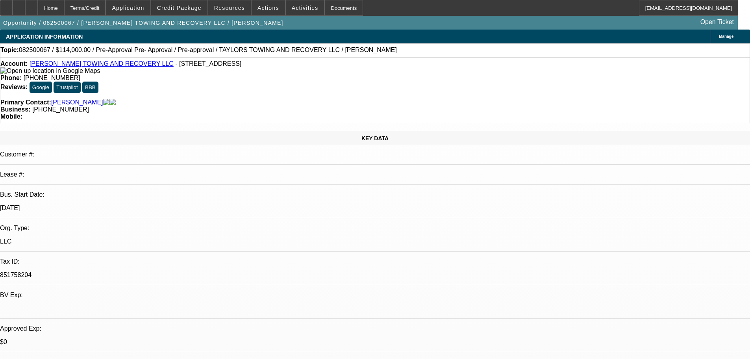
select select "6"
click at [202, 12] on span at bounding box center [179, 7] width 56 height 19
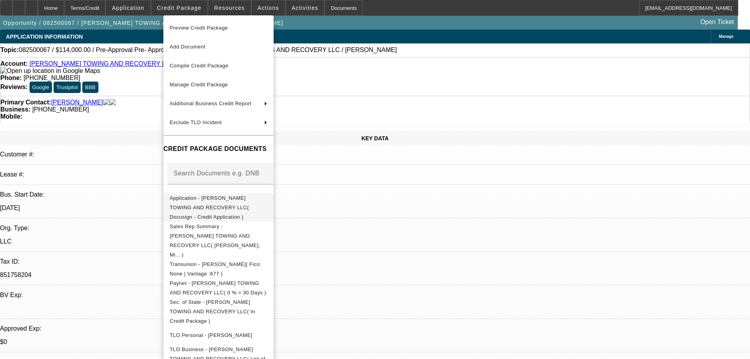
scroll to position [35, 0]
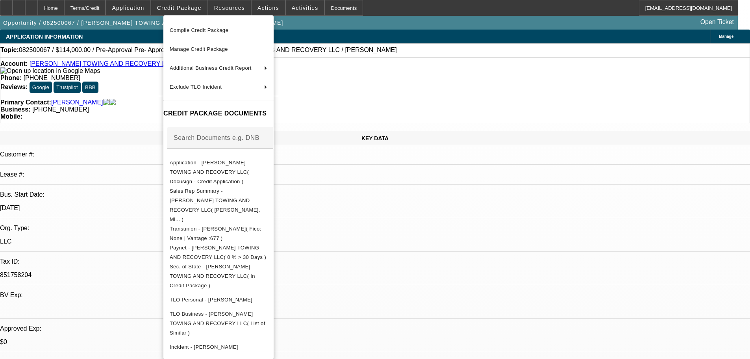
click at [143, 178] on div at bounding box center [375, 179] width 750 height 359
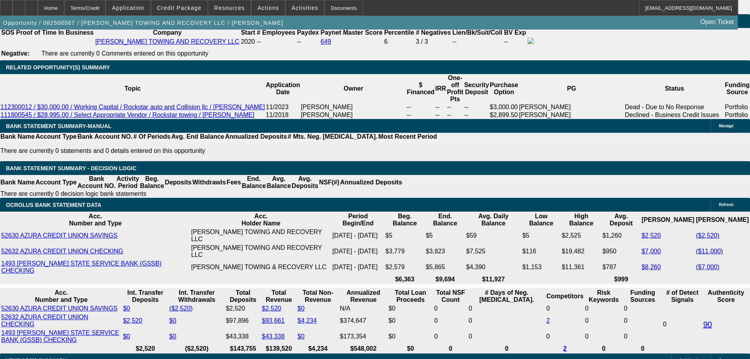
scroll to position [1260, 0]
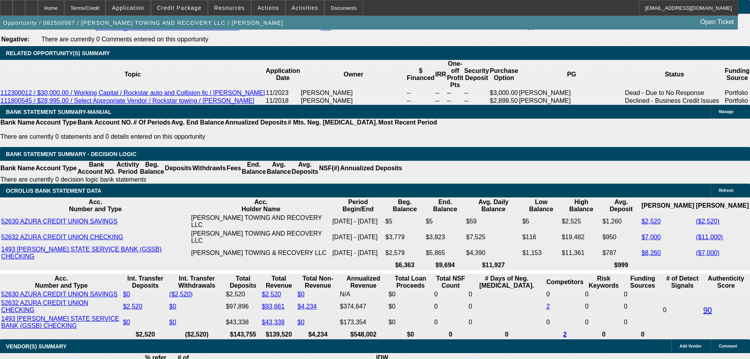
drag, startPoint x: 515, startPoint y: 50, endPoint x: 516, endPoint y: 55, distance: 4.3
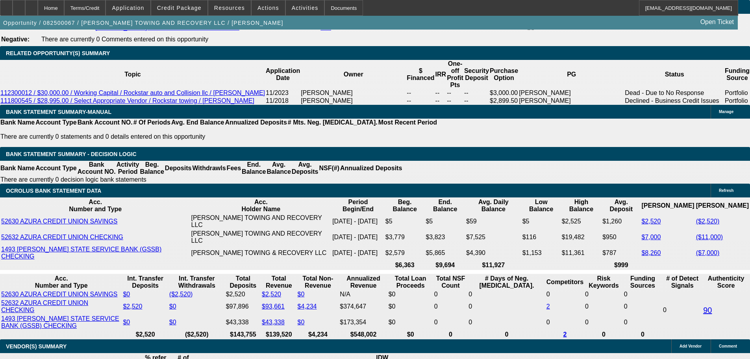
scroll to position [79, 0]
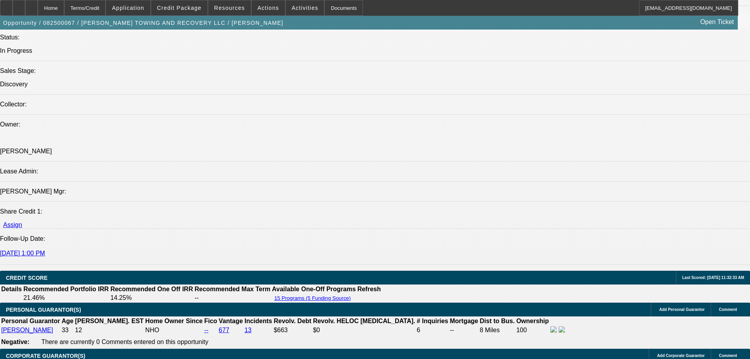
scroll to position [866, 0]
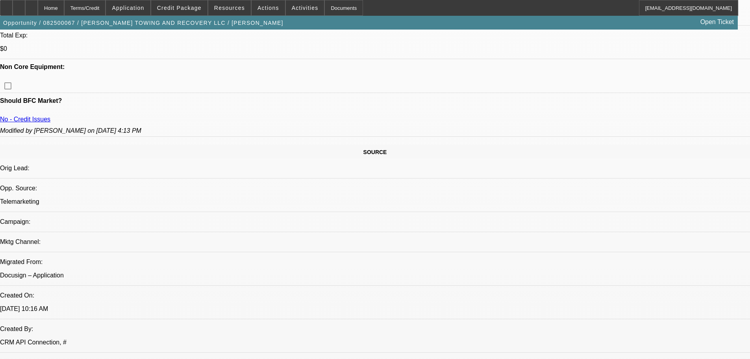
scroll to position [236, 0]
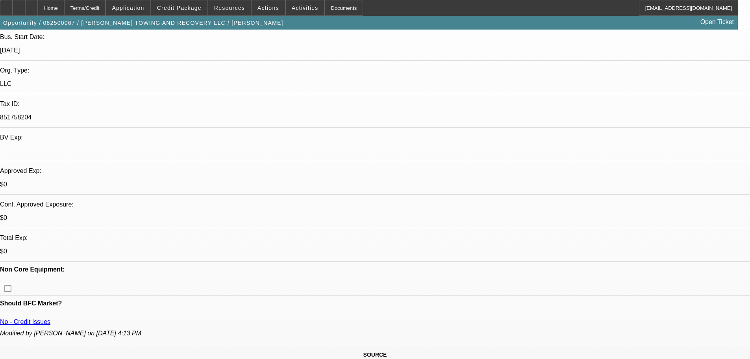
scroll to position [79, 0]
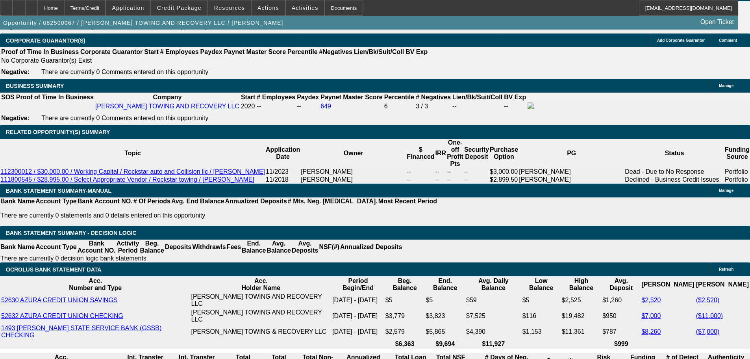
scroll to position [278, 0]
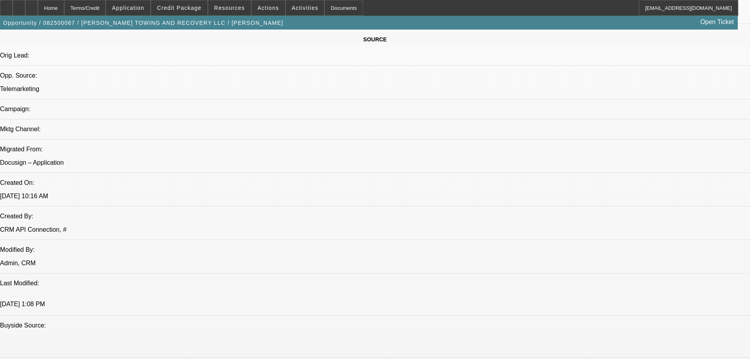
scroll to position [394, 0]
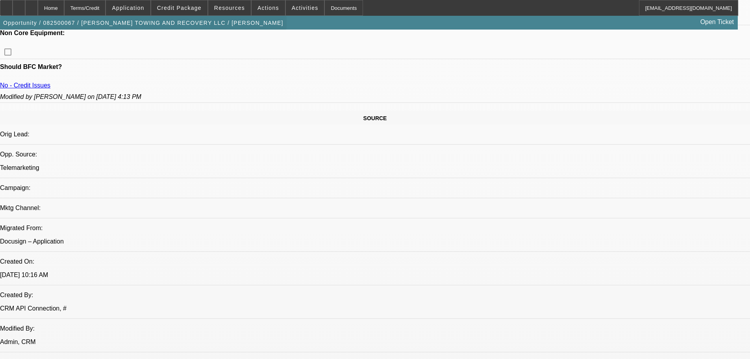
click at [181, 17] on span "button" at bounding box center [143, 22] width 287 height 19
click at [186, 8] on span "Credit Package" at bounding box center [179, 8] width 44 height 6
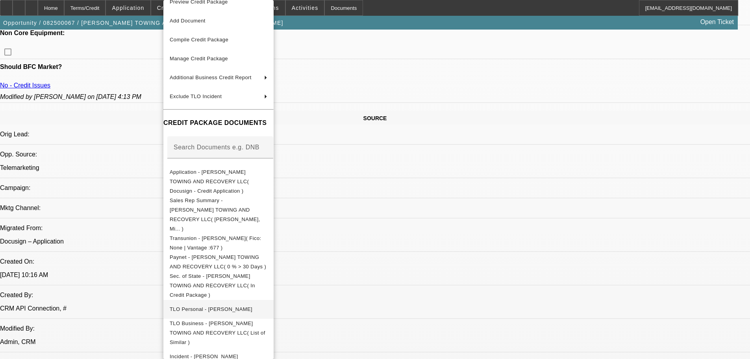
scroll to position [20, 0]
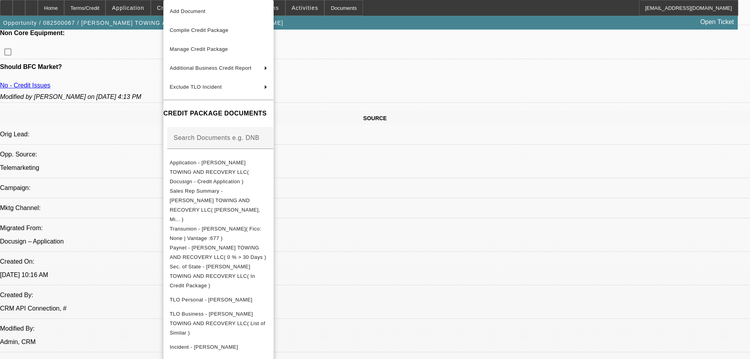
click at [84, 132] on div at bounding box center [375, 179] width 750 height 359
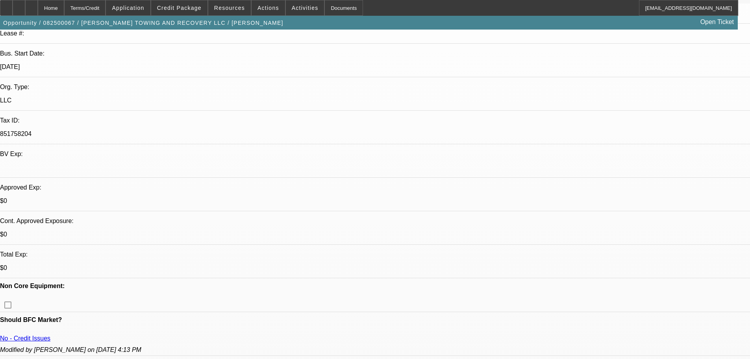
scroll to position [315, 0]
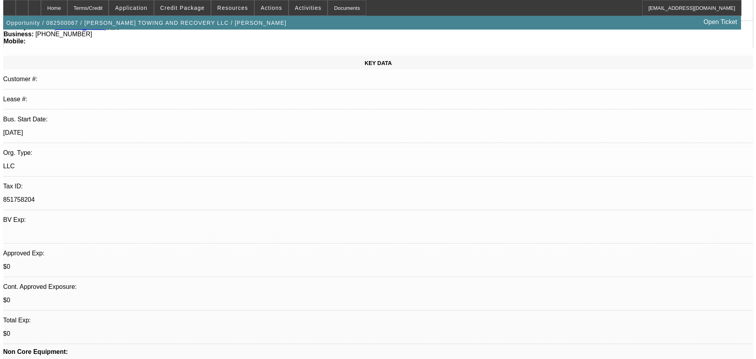
scroll to position [0, 0]
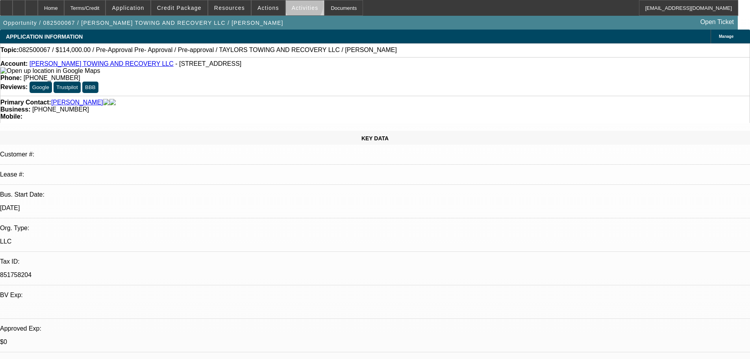
click at [296, 7] on span "Activities" at bounding box center [305, 8] width 27 height 6
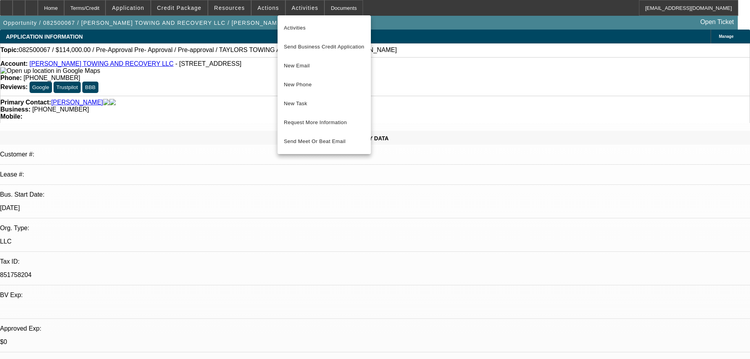
click at [258, 2] on div at bounding box center [375, 179] width 750 height 359
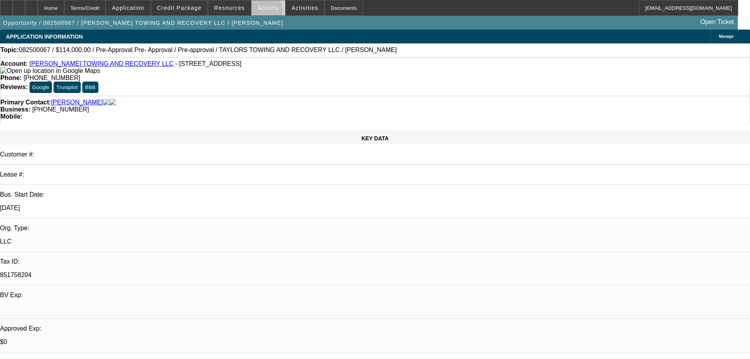
click at [259, 12] on span at bounding box center [268, 7] width 33 height 19
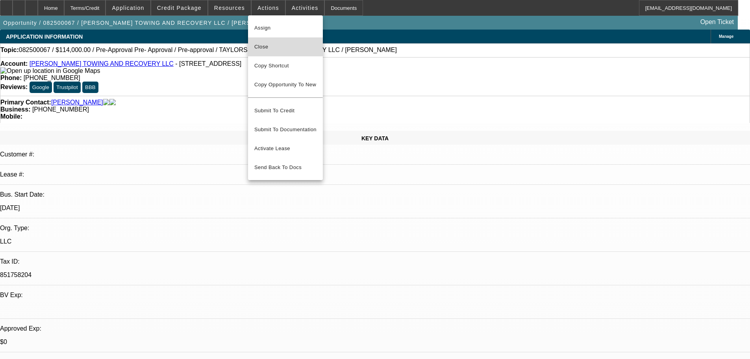
click at [276, 43] on span "Close" at bounding box center [285, 46] width 62 height 9
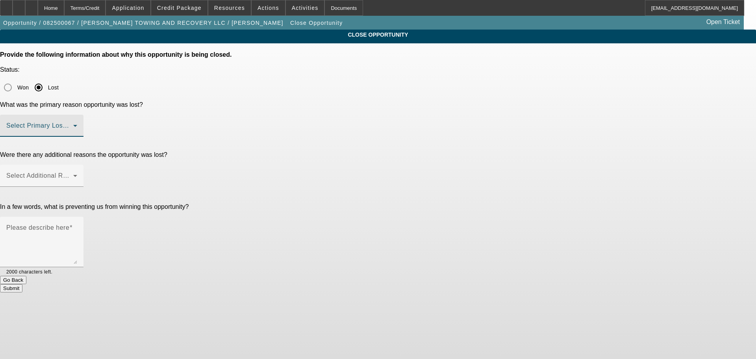
click at [73, 124] on span at bounding box center [39, 128] width 67 height 9
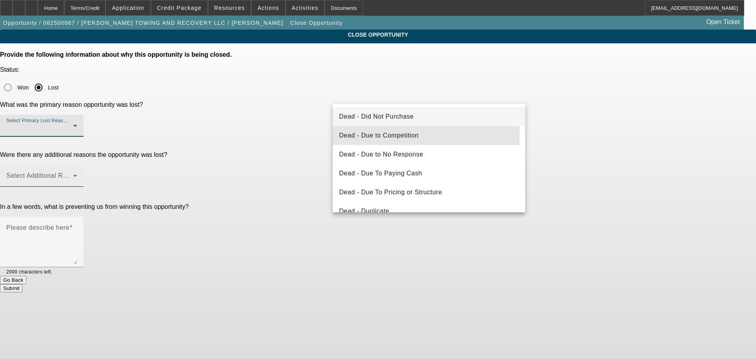
click at [414, 134] on span "Dead - Due to Competition" at bounding box center [379, 135] width 80 height 9
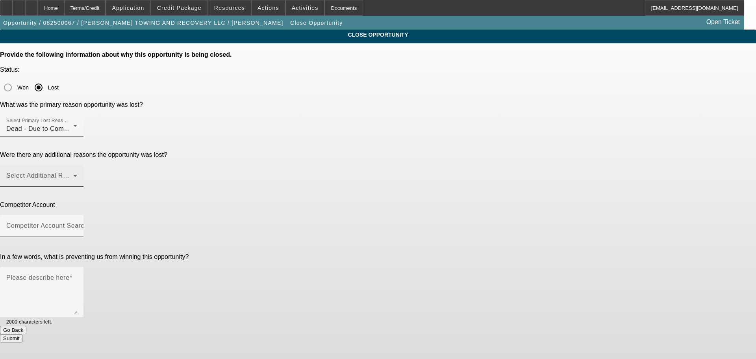
click at [77, 165] on div "Select Additional Reasons" at bounding box center [41, 176] width 71 height 22
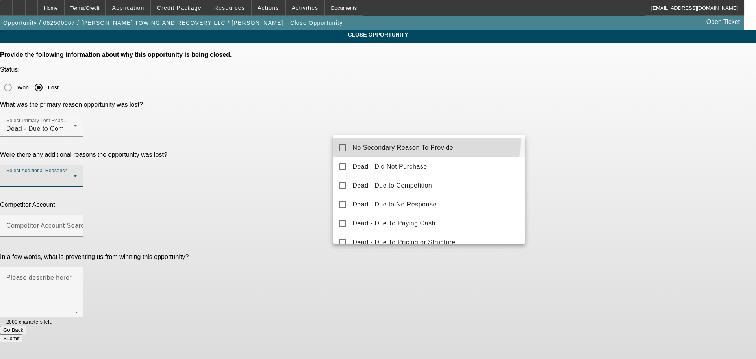
click at [416, 141] on mat-option "No Secondary Reason To Provide" at bounding box center [429, 147] width 192 height 19
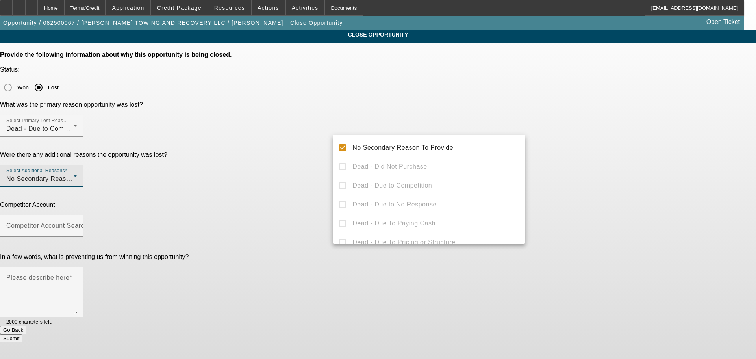
click at [629, 134] on div at bounding box center [378, 179] width 756 height 359
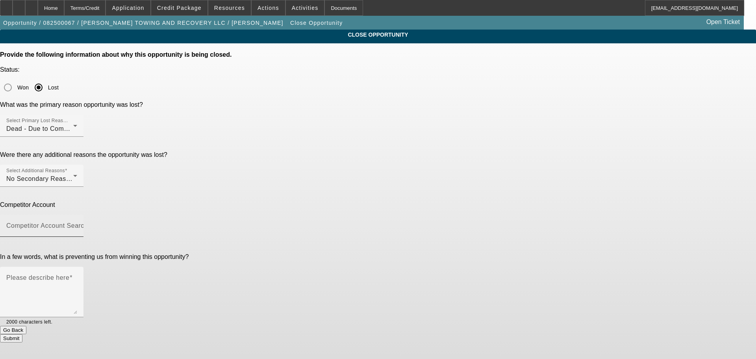
click at [77, 215] on div "Competitor Account Search" at bounding box center [41, 226] width 71 height 22
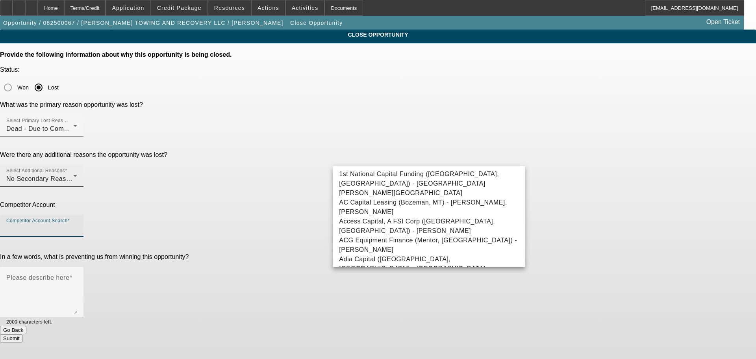
click at [73, 174] on div "No Secondary Reason To Provide" at bounding box center [39, 178] width 67 height 9
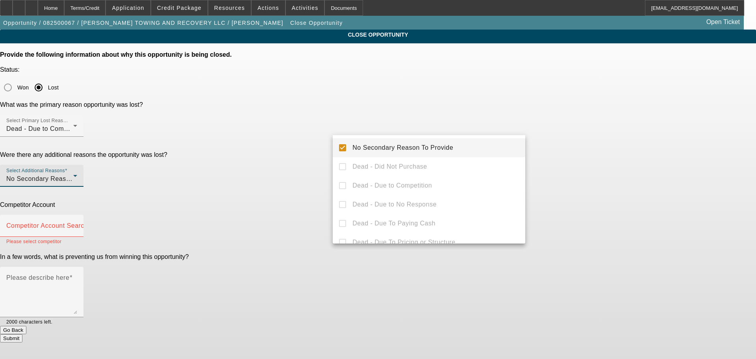
click at [615, 95] on div at bounding box center [378, 179] width 756 height 359
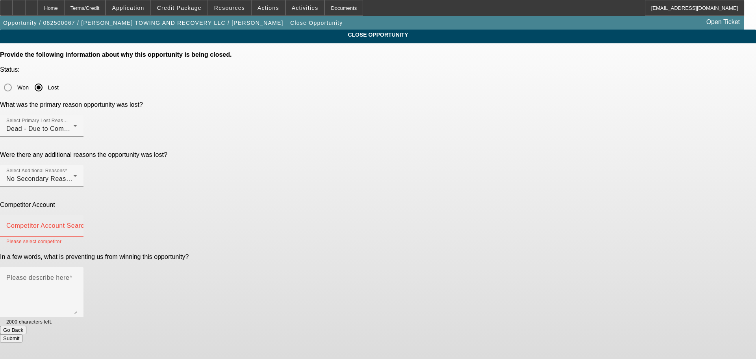
click at [77, 215] on div "Competitor Account Search" at bounding box center [41, 226] width 71 height 22
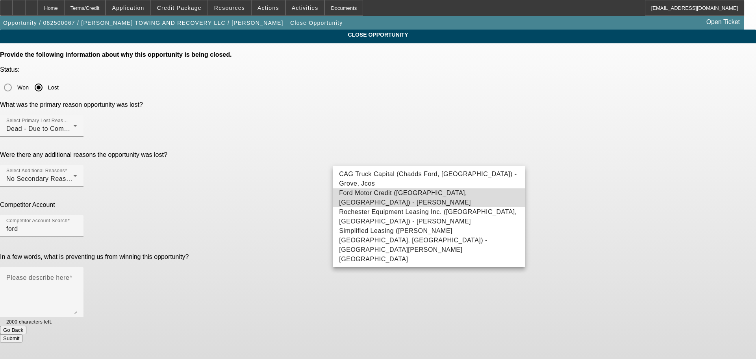
click at [455, 199] on mat-option "Ford Motor Credit (Dearborn, MI) - Simonelli, Bob" at bounding box center [429, 197] width 192 height 19
type input "Ford Motor Credit (Dearborn, MI) - Simonelli, Bob"
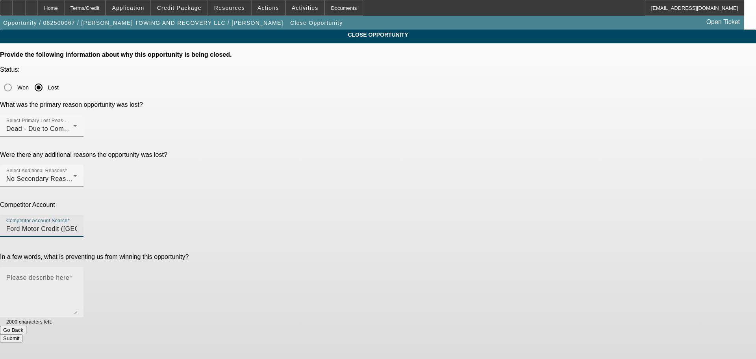
click at [77, 276] on textarea "Please describe here" at bounding box center [41, 295] width 71 height 38
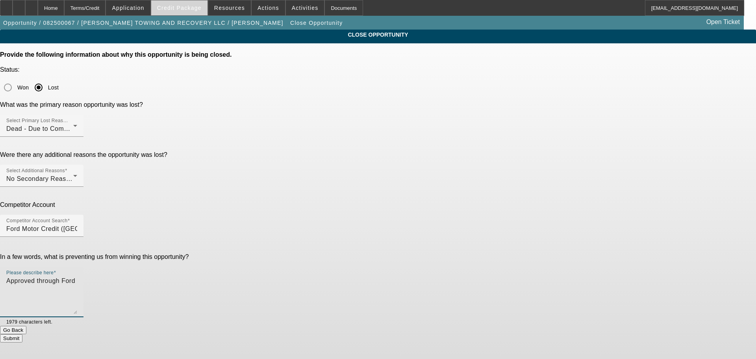
click at [196, 5] on span "Credit Package" at bounding box center [179, 8] width 44 height 6
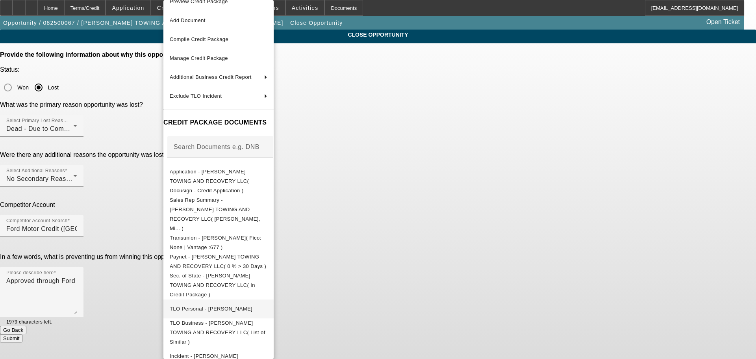
scroll to position [20, 0]
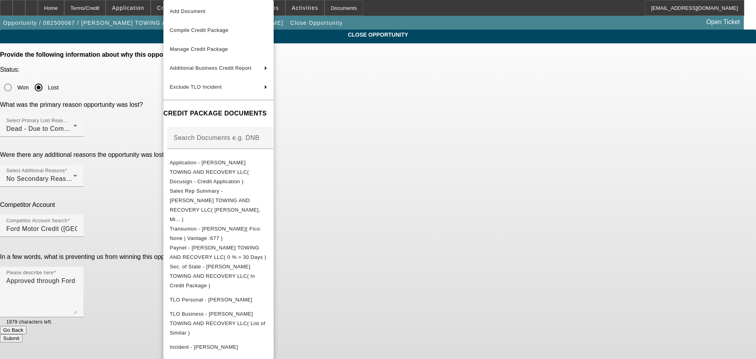
click at [436, 191] on div at bounding box center [378, 179] width 756 height 359
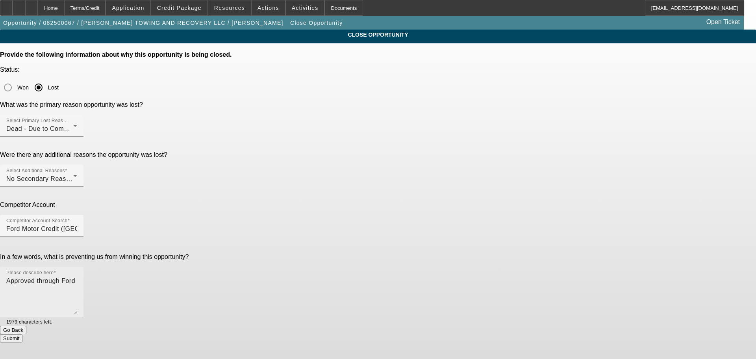
click at [77, 276] on textarea "Approved through Ford" at bounding box center [41, 295] width 71 height 38
type textarea "Approved through Ford Motor Credit with zero down and we wouldn't even send it …"
click at [22, 334] on button "Submit" at bounding box center [11, 338] width 22 height 8
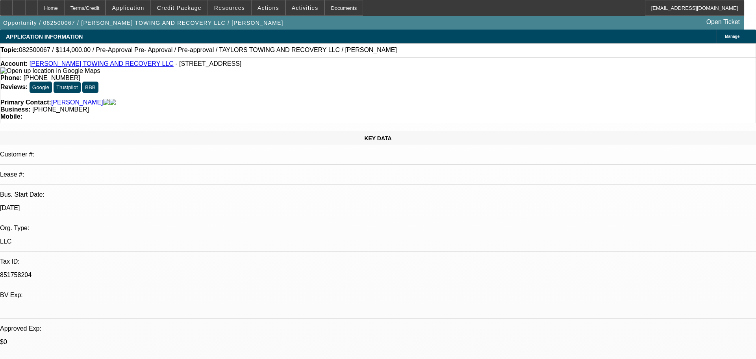
select select "0"
select select "6"
select select "0"
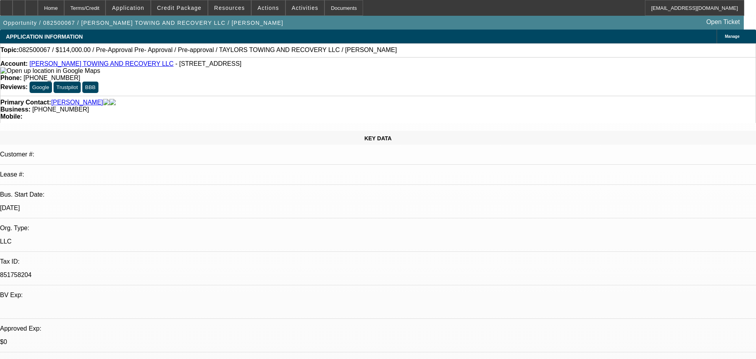
select select "6"
select select "0.1"
select select "2"
select select "0"
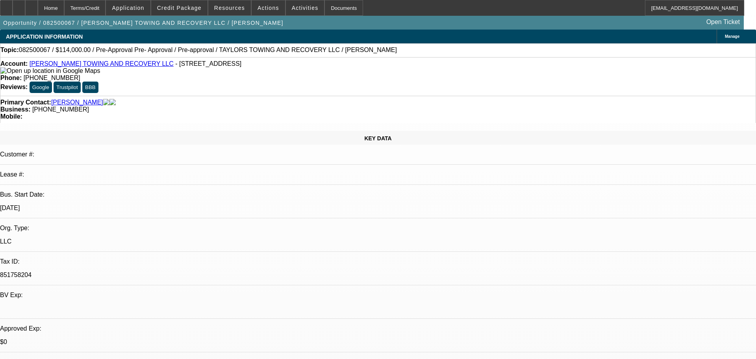
select select "6"
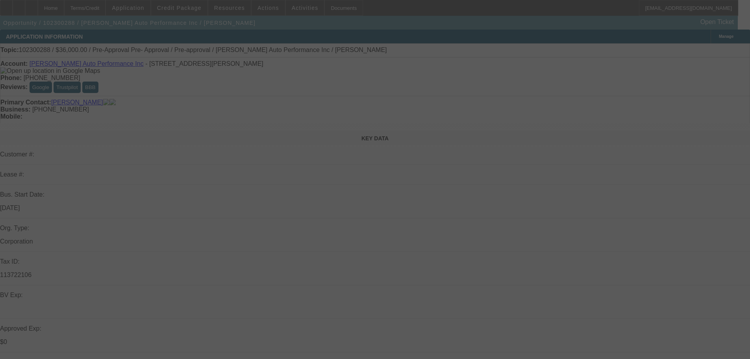
select select "0"
select select "2"
select select "0"
select select "6"
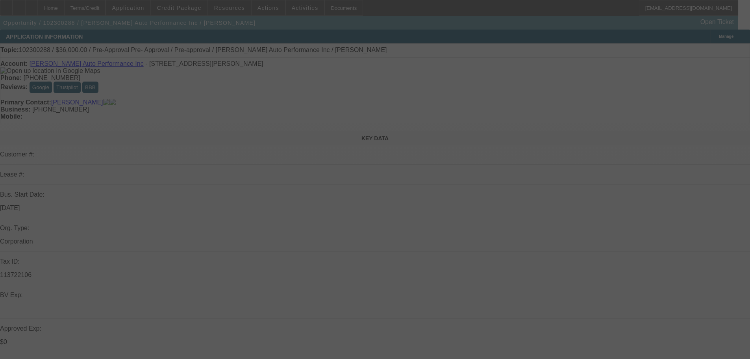
select select "0"
select select "2"
select select "0"
select select "6"
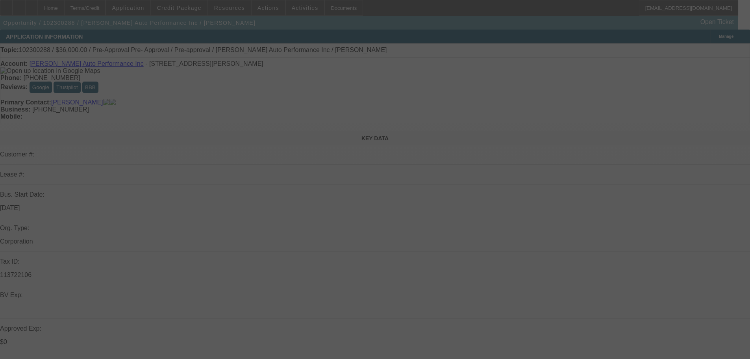
select select "0"
select select "3"
select select "0.1"
select select "4"
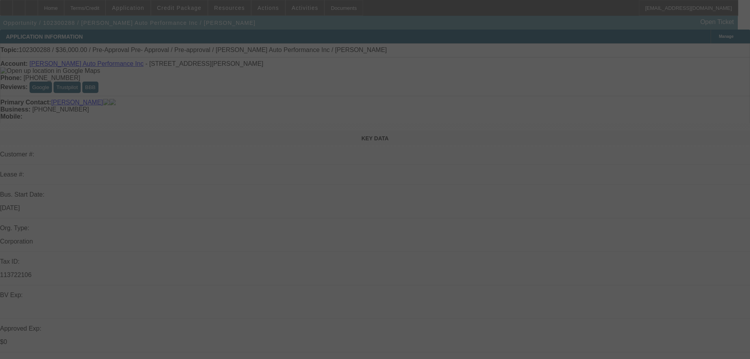
select select "0"
select select "3"
select select "0.1"
select select "4"
